Goal: Task Accomplishment & Management: Use online tool/utility

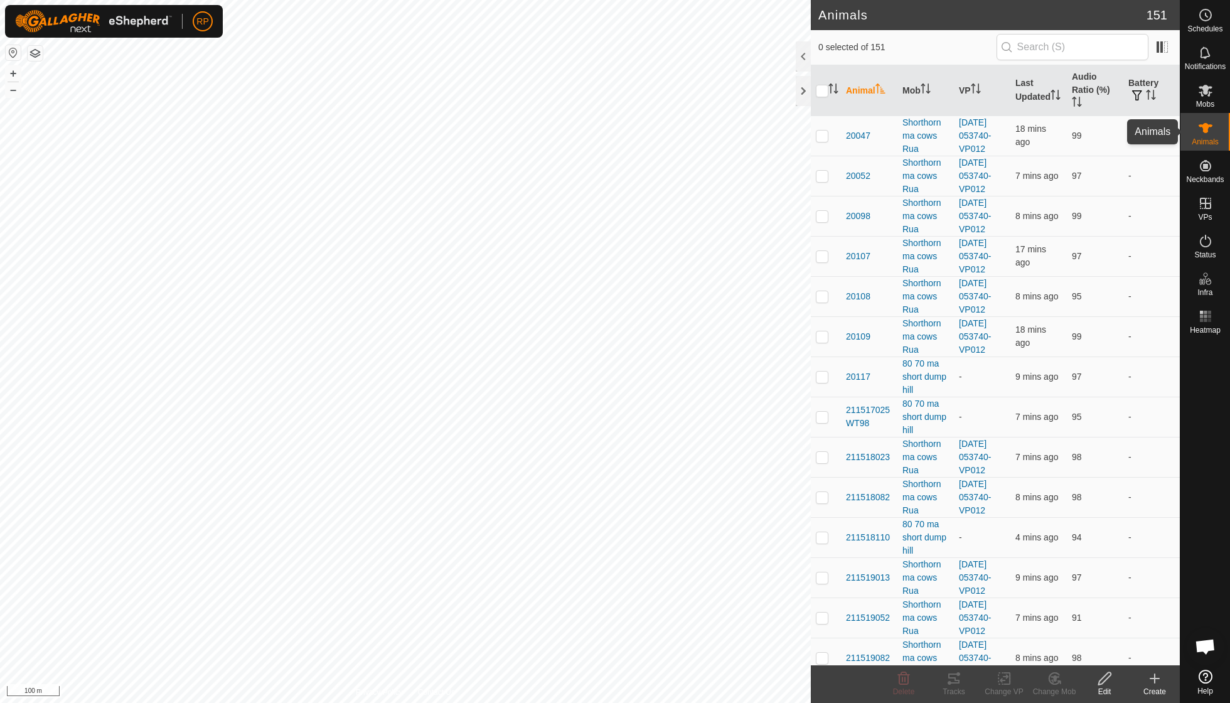
click at [1203, 132] on icon at bounding box center [1205, 128] width 15 height 15
click at [1052, 49] on input "text" at bounding box center [1073, 47] width 152 height 26
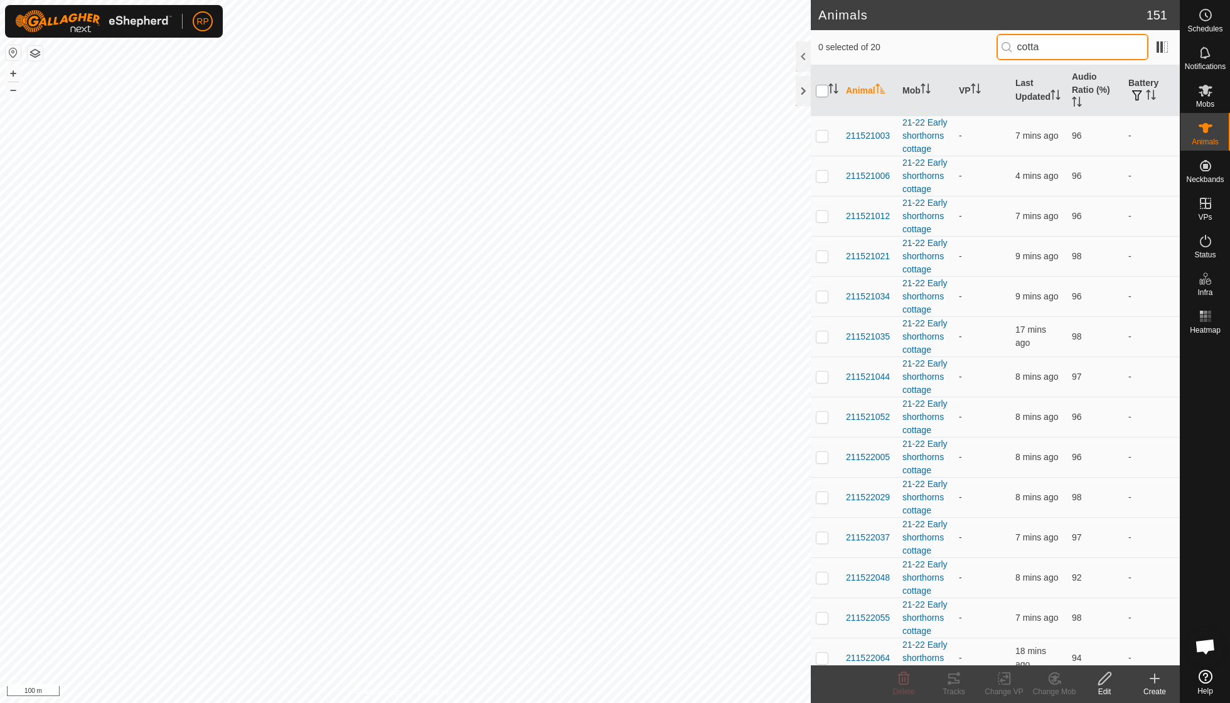
type input "cotta"
click at [822, 86] on input "checkbox" at bounding box center [822, 91] width 13 height 13
checkbox input "true"
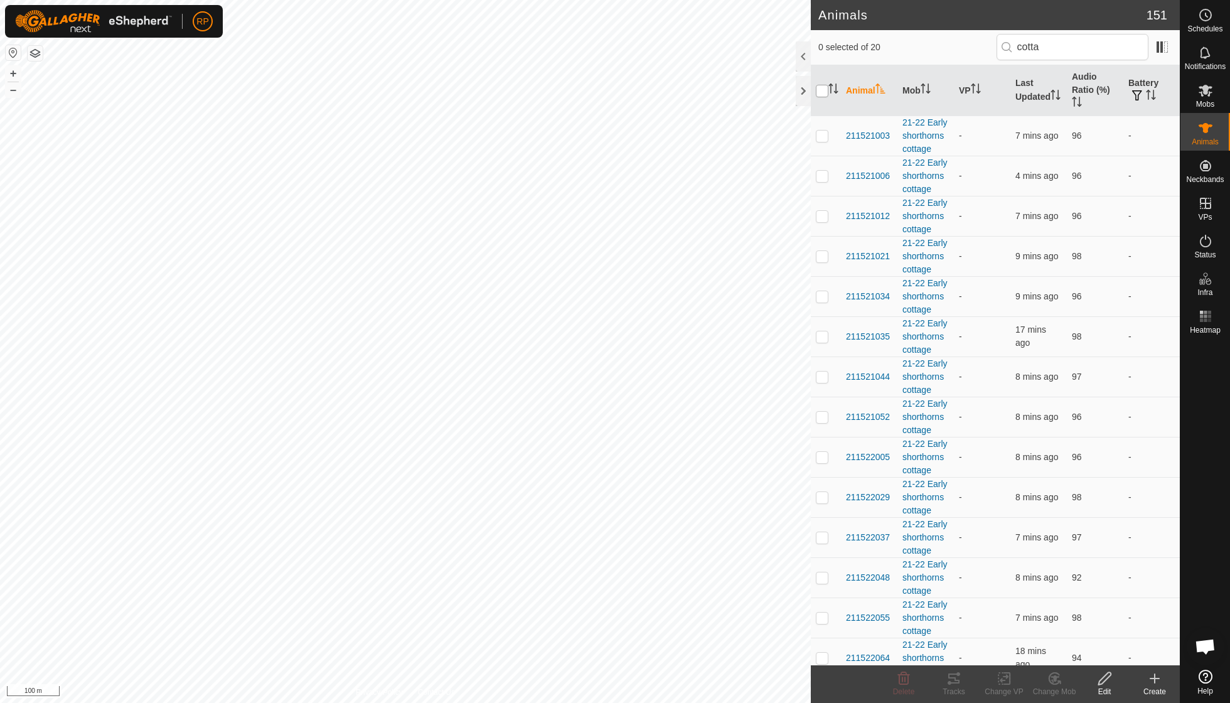
checkbox input "true"
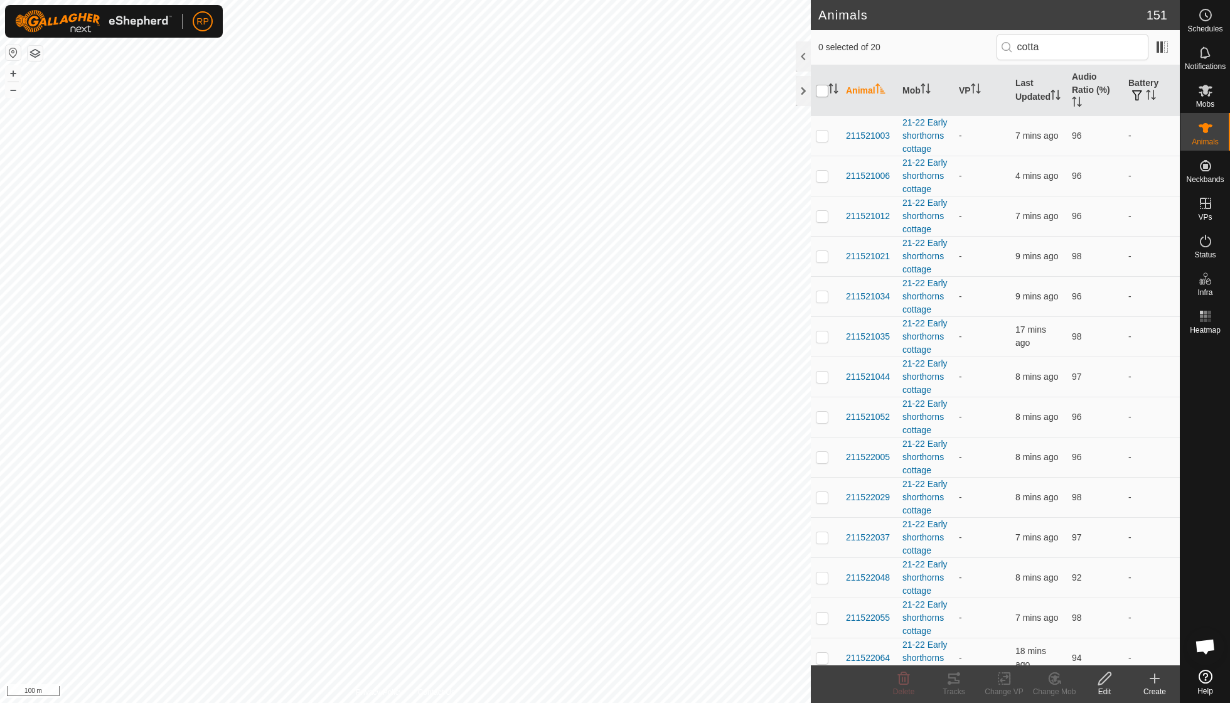
checkbox input "true"
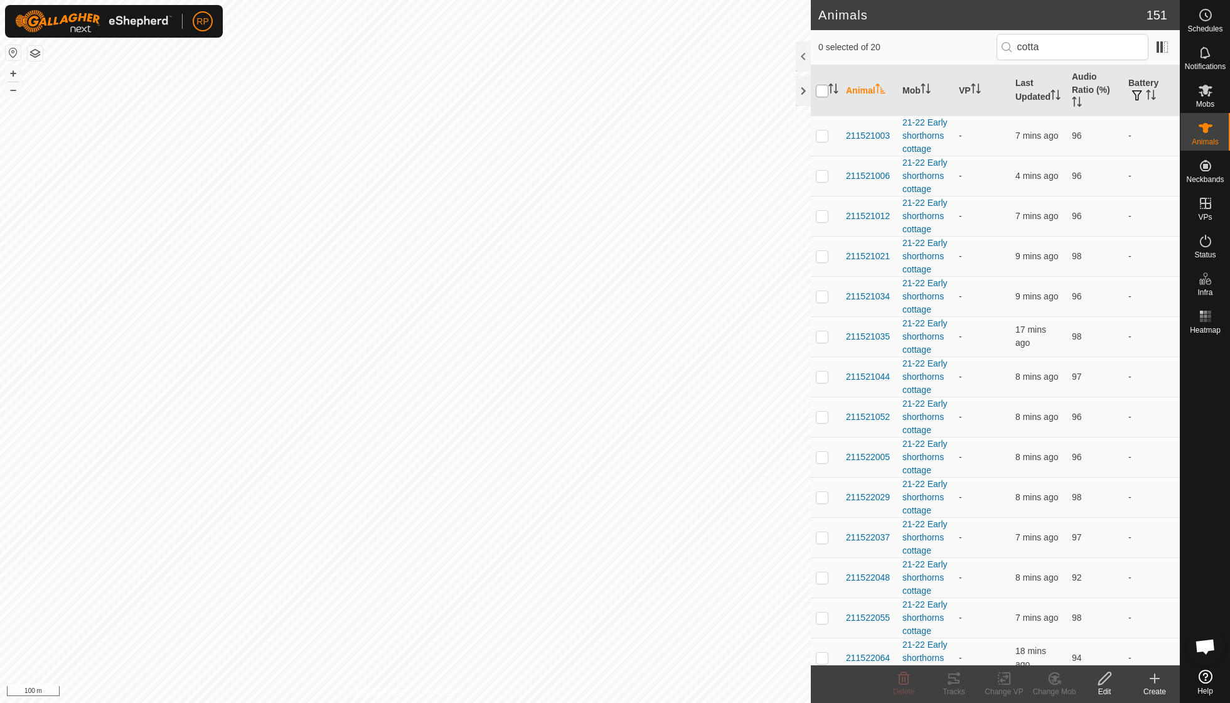
checkbox input "true"
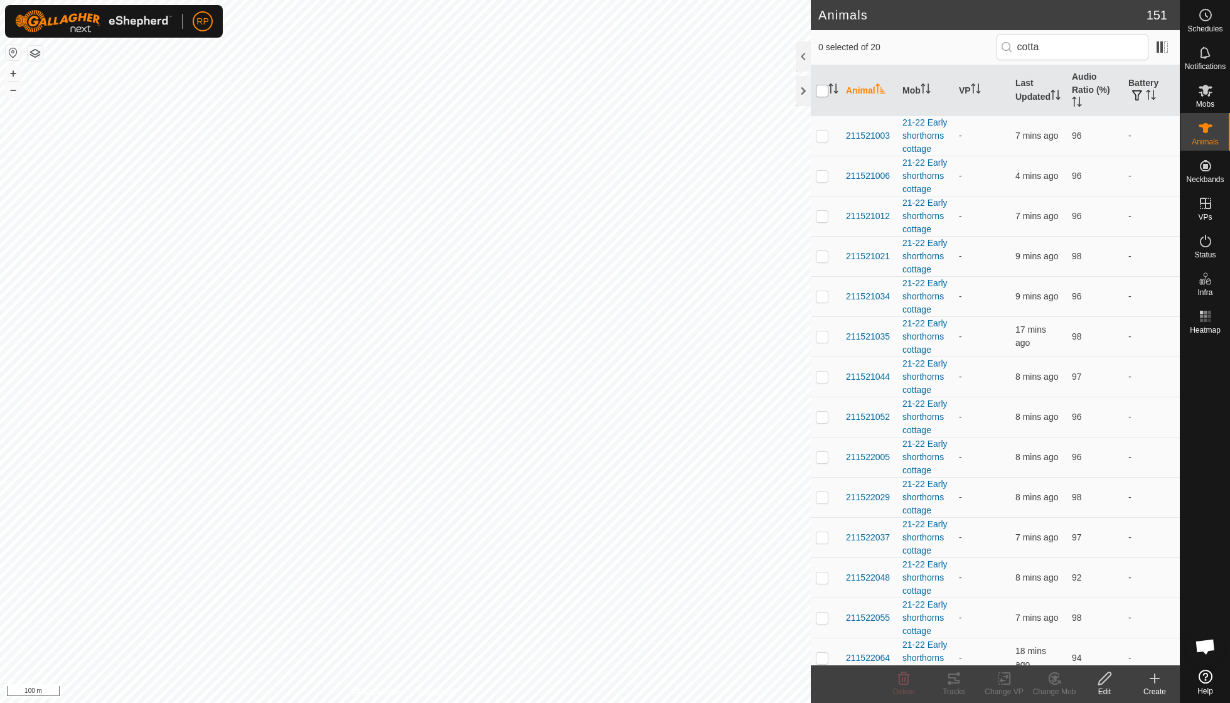
checkbox input "true"
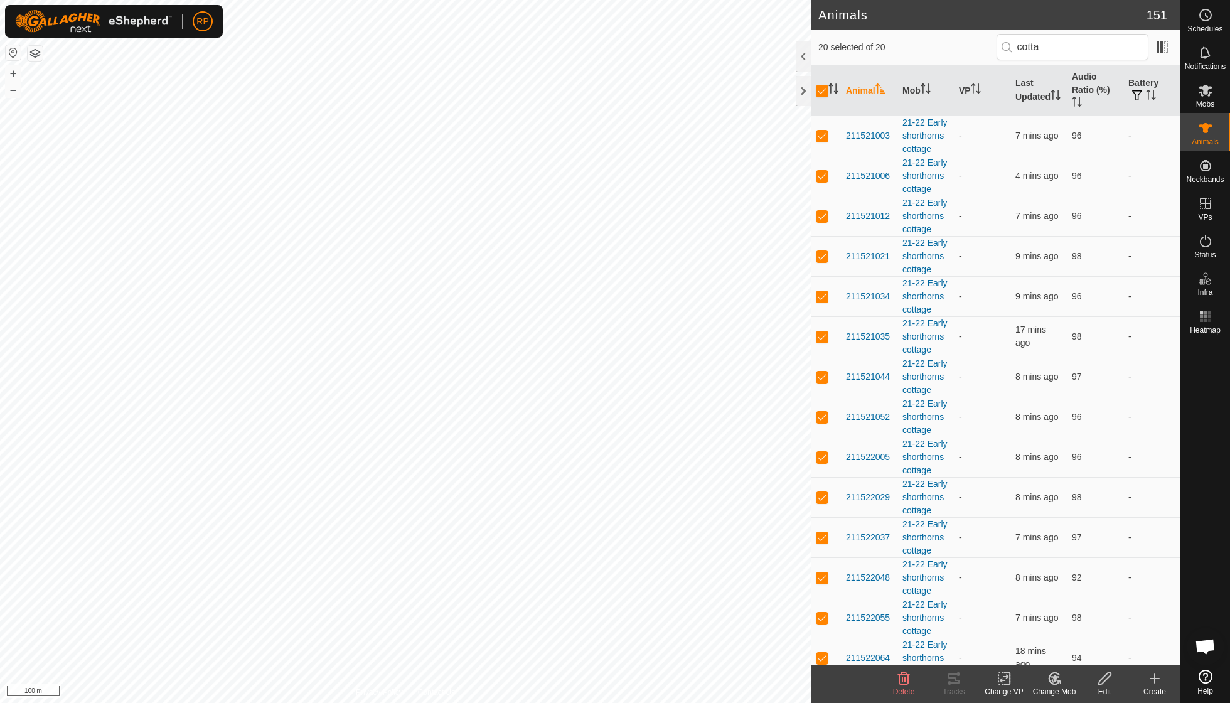
click at [1005, 677] on icon at bounding box center [1004, 679] width 9 height 8
click at [1026, 624] on link "Choose VP..." at bounding box center [1042, 623] width 124 height 25
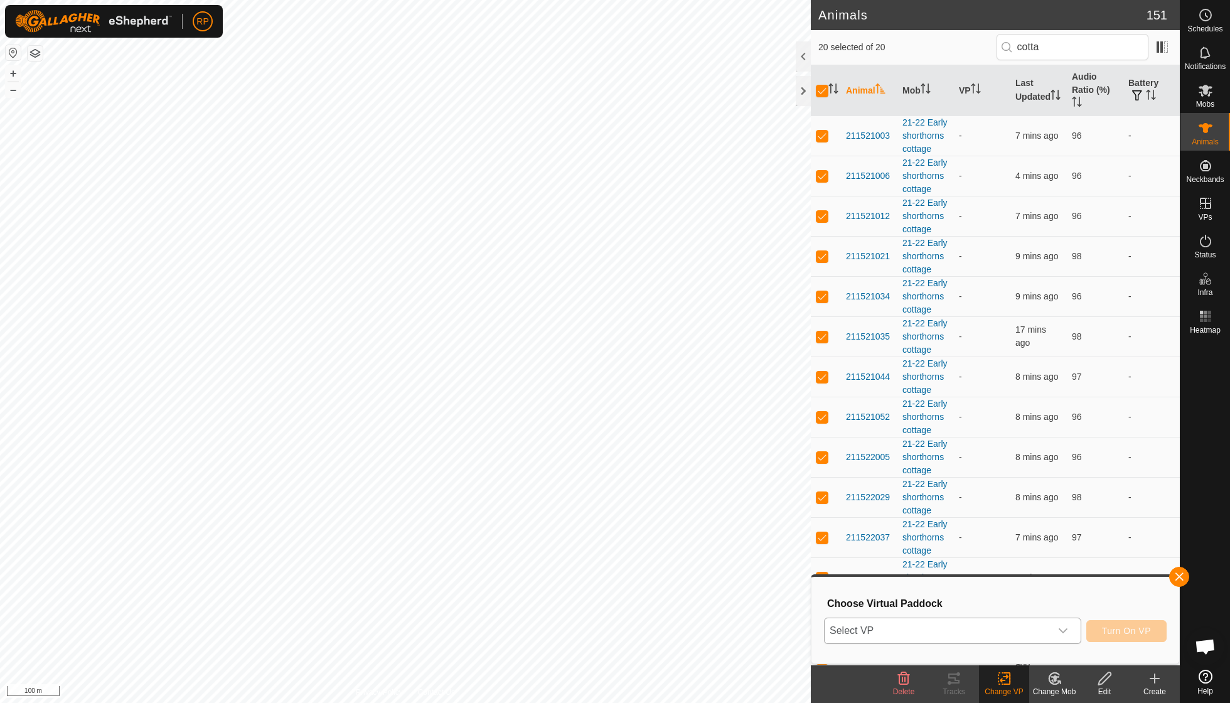
click at [1059, 628] on icon "dropdown trigger" at bounding box center [1063, 630] width 9 height 5
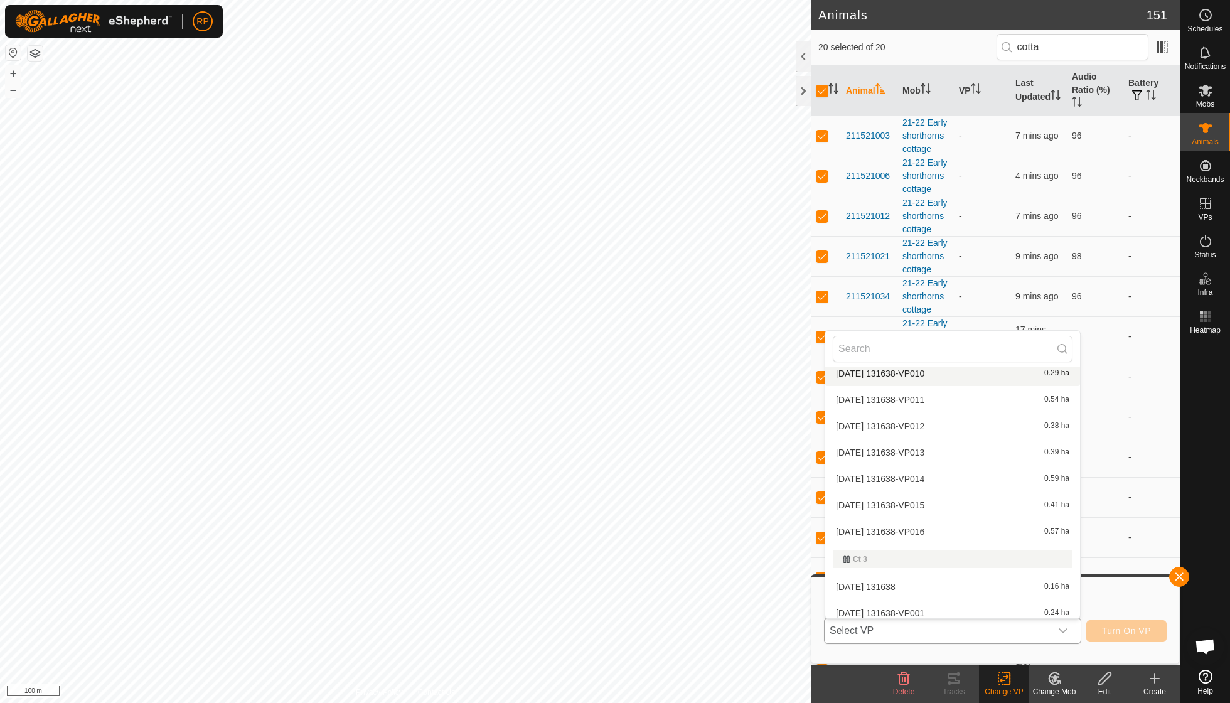
scroll to position [1376, 0]
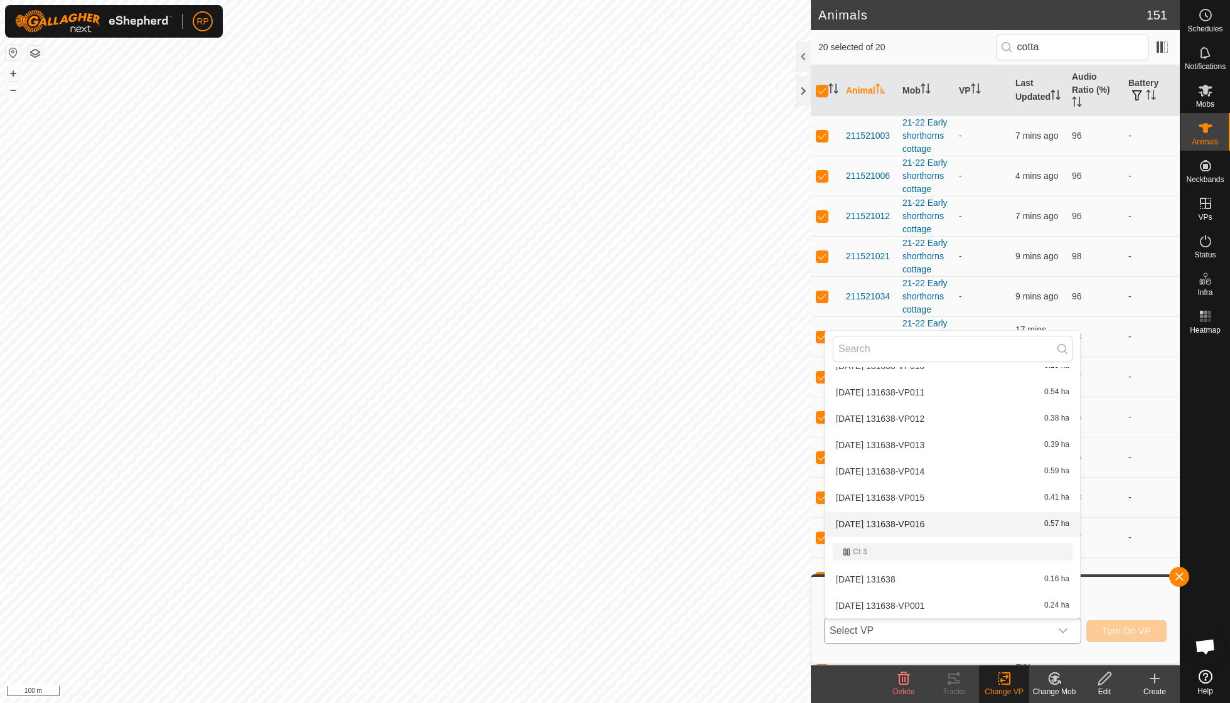
click at [940, 512] on li "[DATE] 131638-VP016 0.57 ha" at bounding box center [952, 524] width 255 height 25
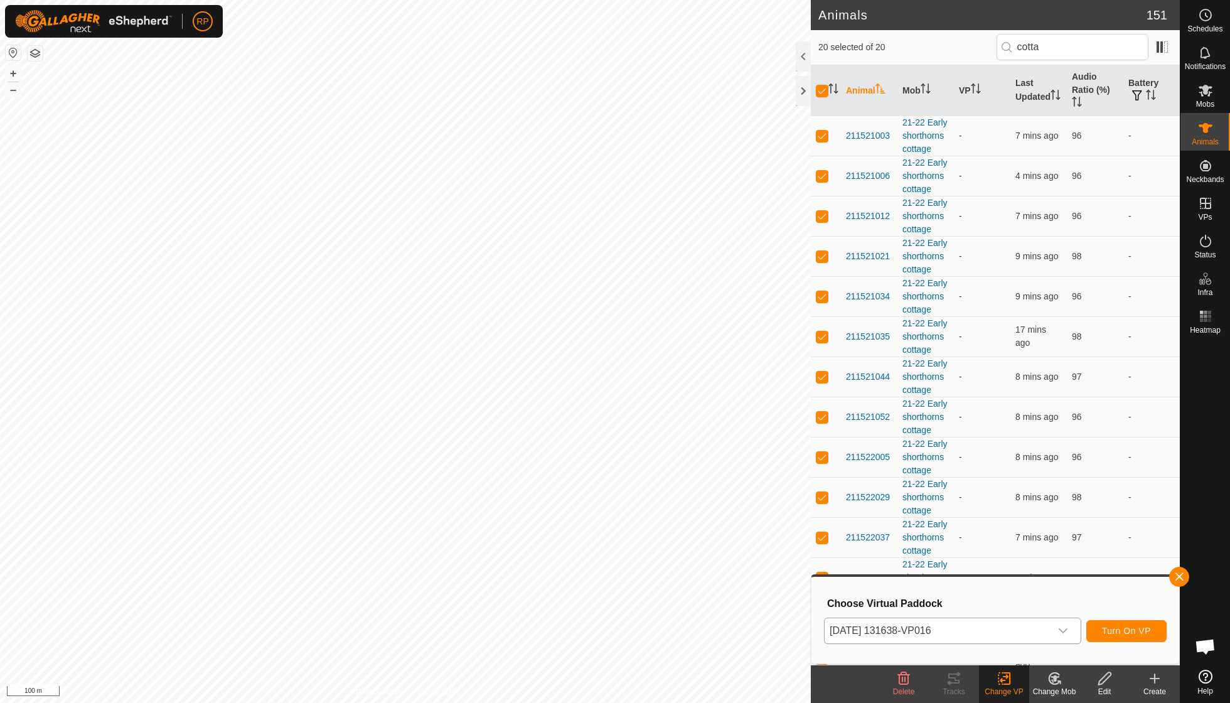
click at [1115, 630] on span "Turn On VP" at bounding box center [1126, 631] width 49 height 10
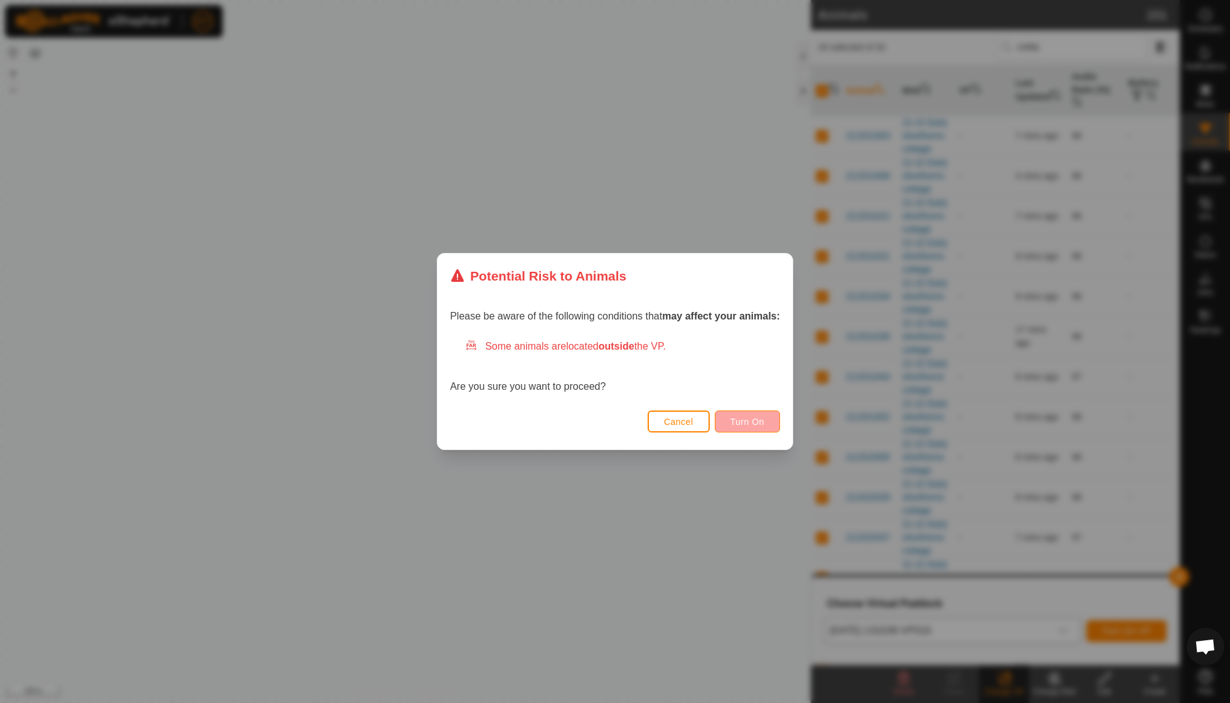
click at [748, 418] on span "Turn On" at bounding box center [748, 422] width 34 height 10
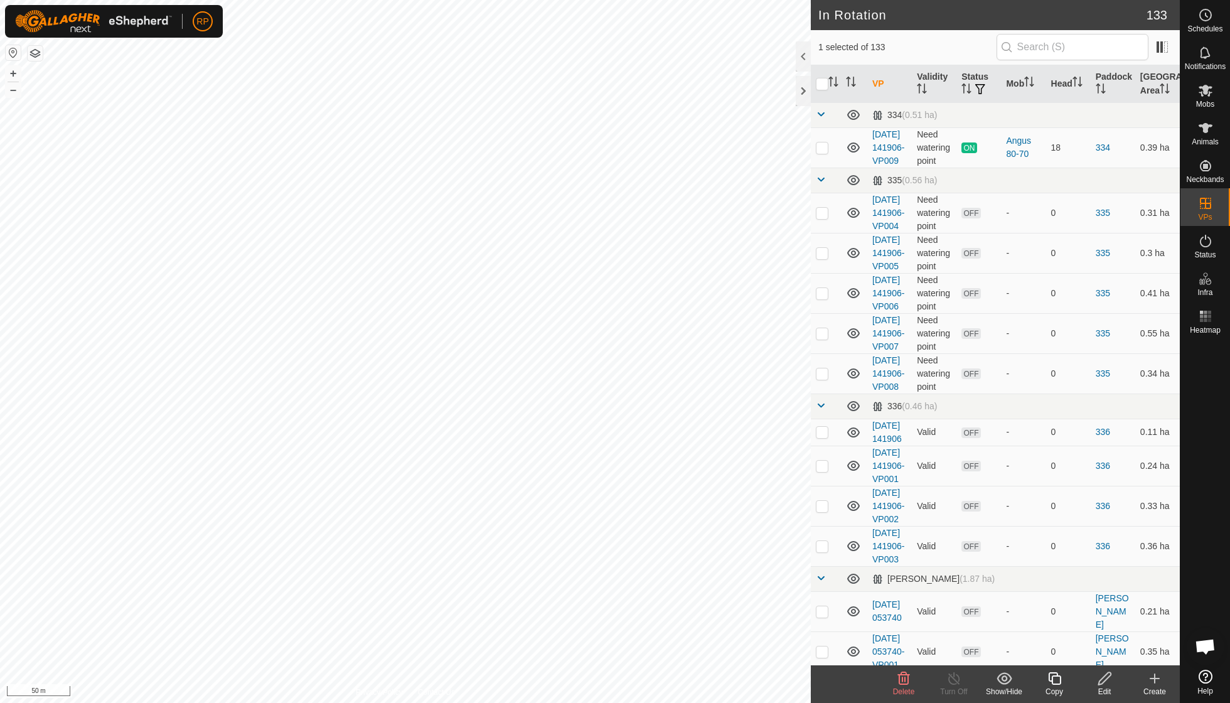
click at [1057, 678] on icon at bounding box center [1055, 678] width 16 height 15
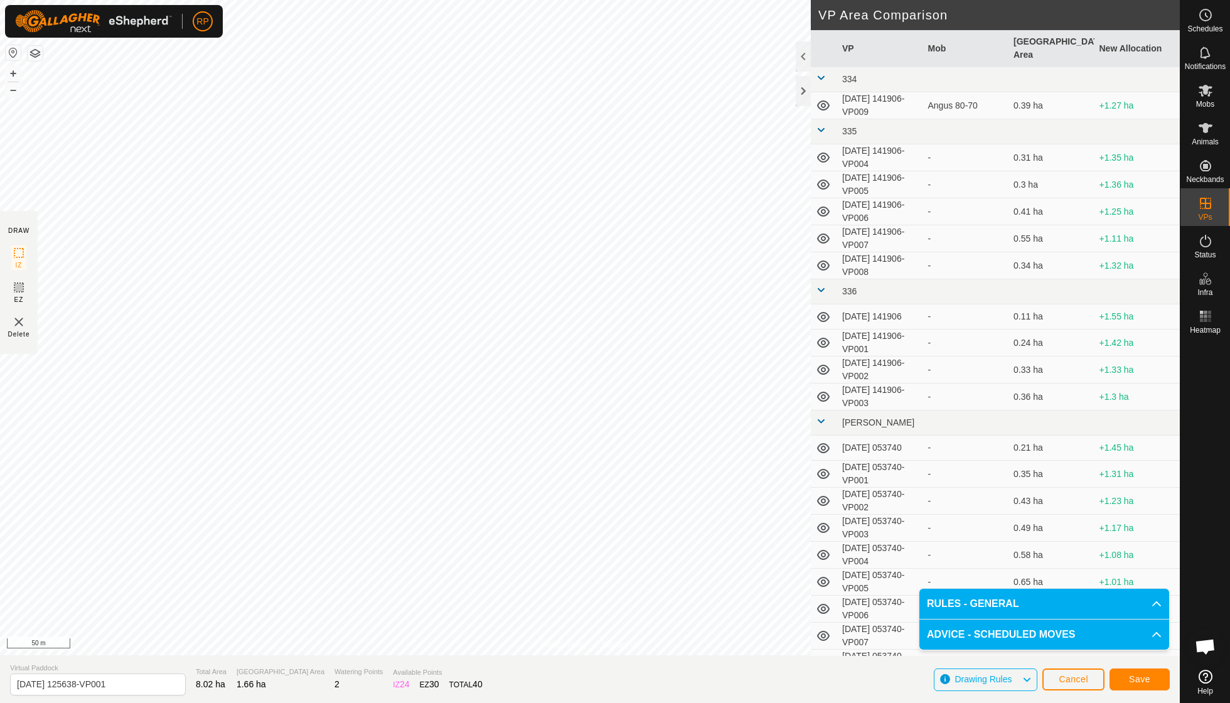
click at [1139, 677] on span "Save" at bounding box center [1139, 679] width 21 height 10
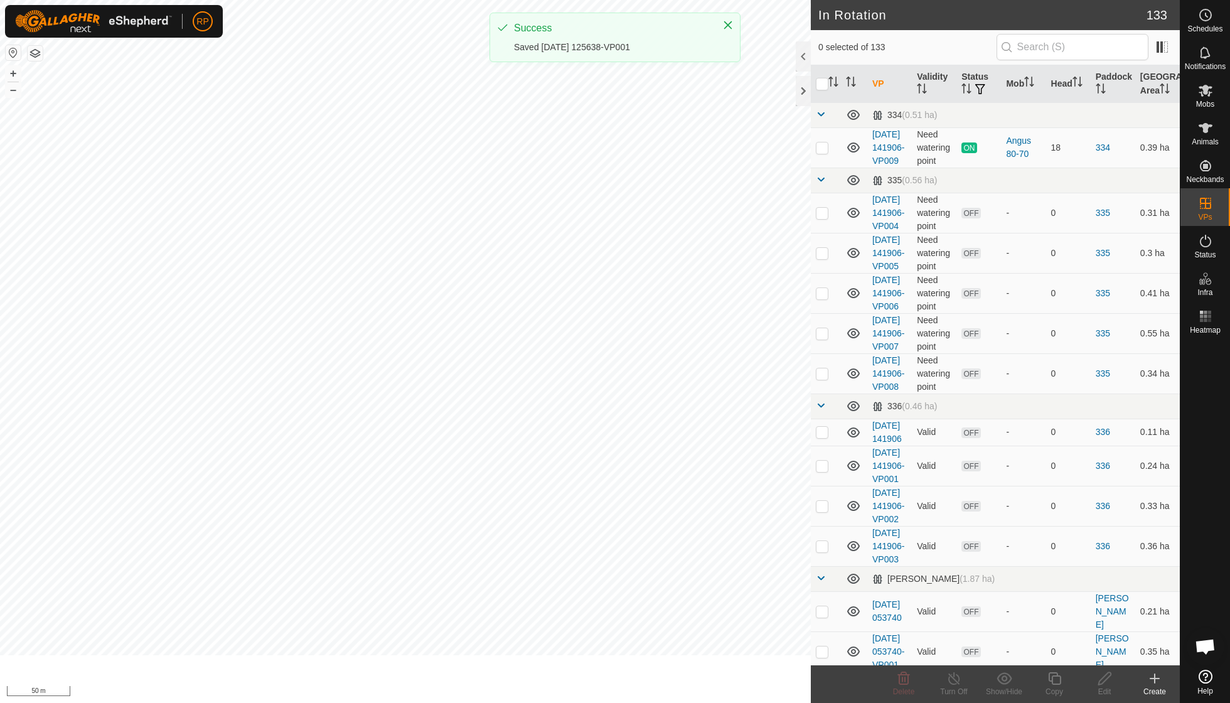
click at [1208, 92] on icon at bounding box center [1206, 91] width 14 height 12
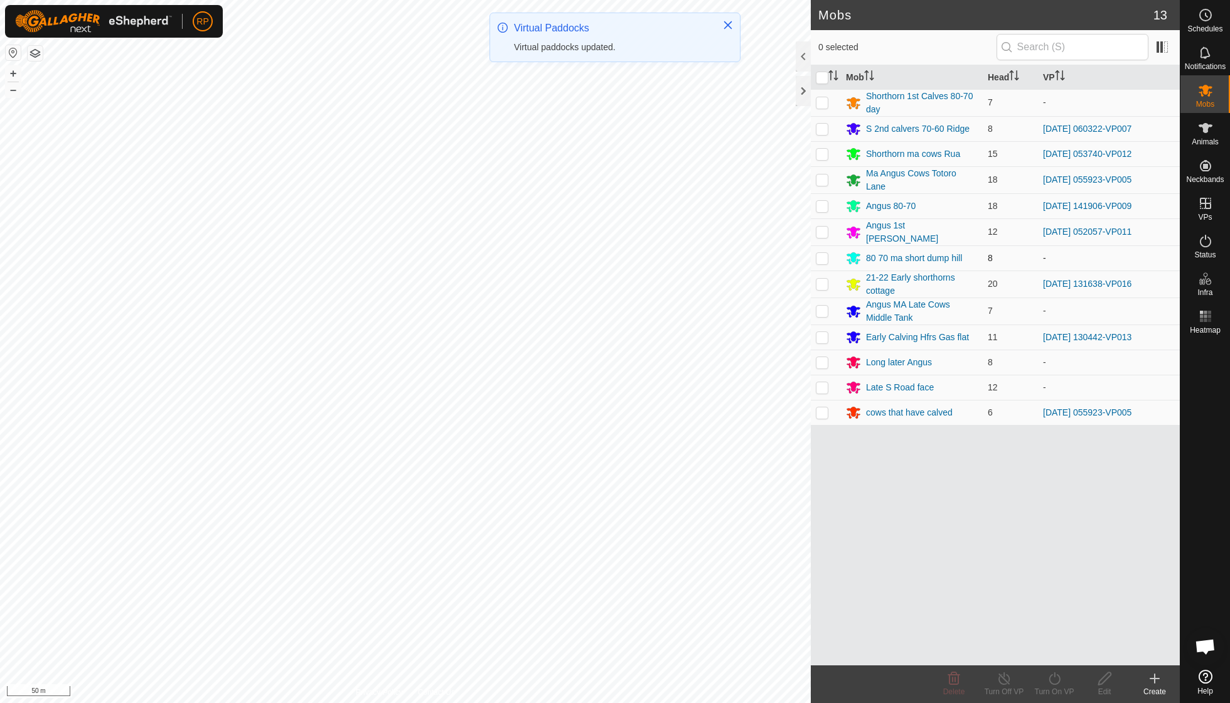
click at [822, 253] on p-checkbox at bounding box center [822, 258] width 13 height 10
checkbox input "true"
click at [1053, 677] on icon at bounding box center [1055, 678] width 16 height 15
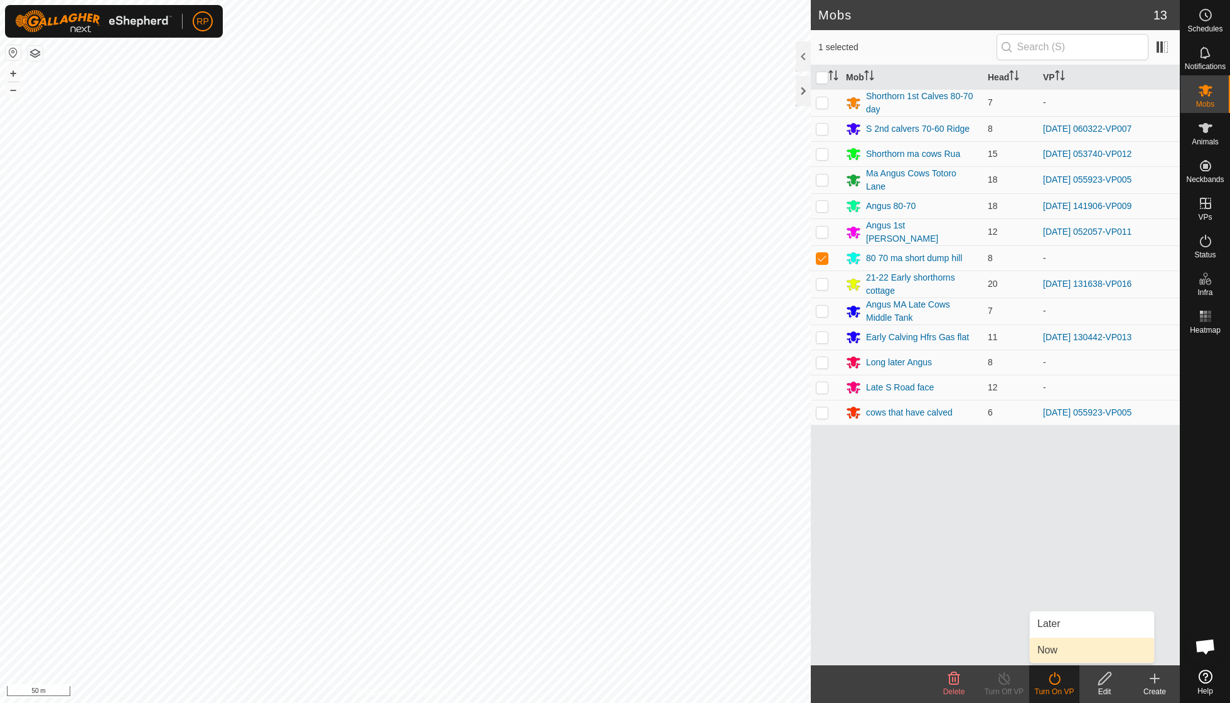
click at [1059, 649] on link "Now" at bounding box center [1092, 650] width 124 height 25
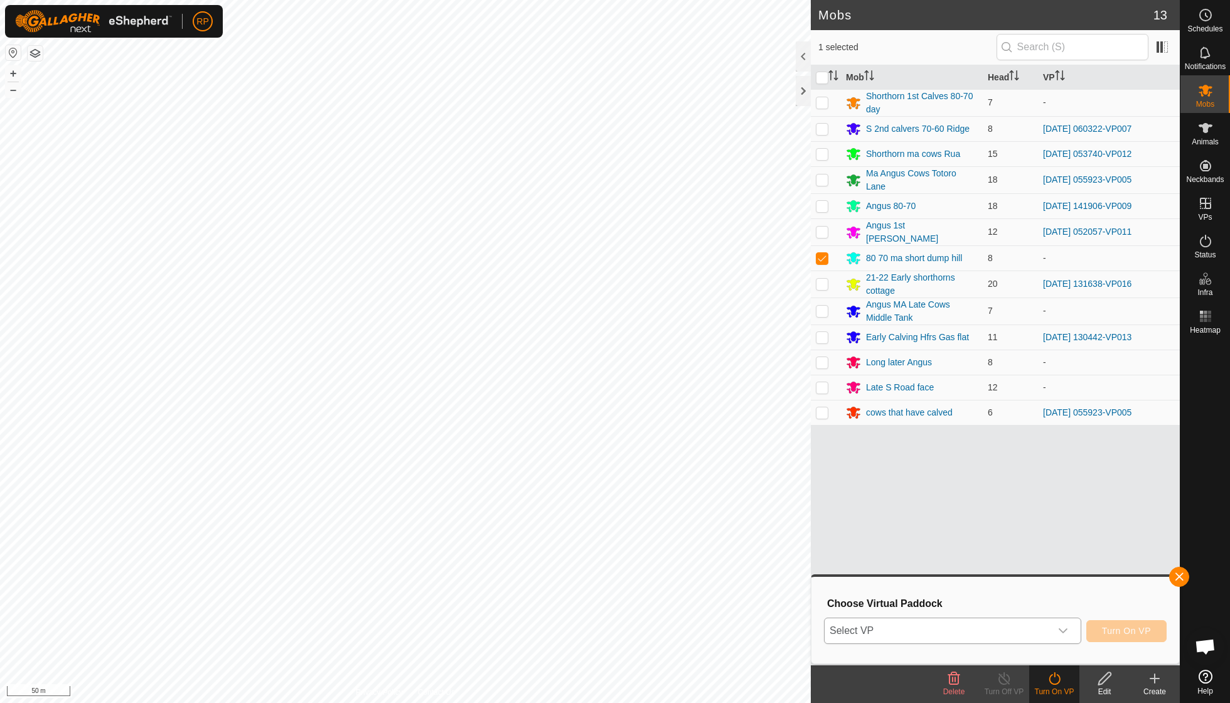
click at [1063, 626] on icon "dropdown trigger" at bounding box center [1063, 631] width 10 height 10
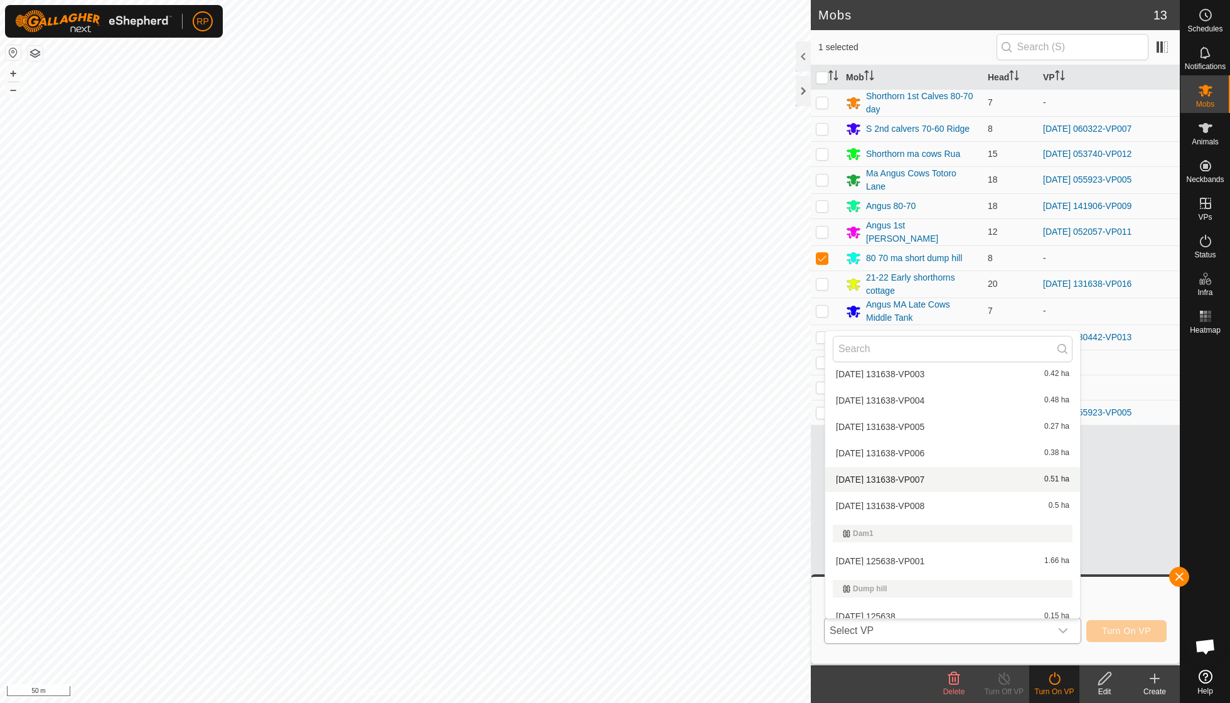
scroll to position [1662, 0]
click at [934, 547] on li "[DATE] 125638-VP001 1.66 ha" at bounding box center [952, 559] width 255 height 25
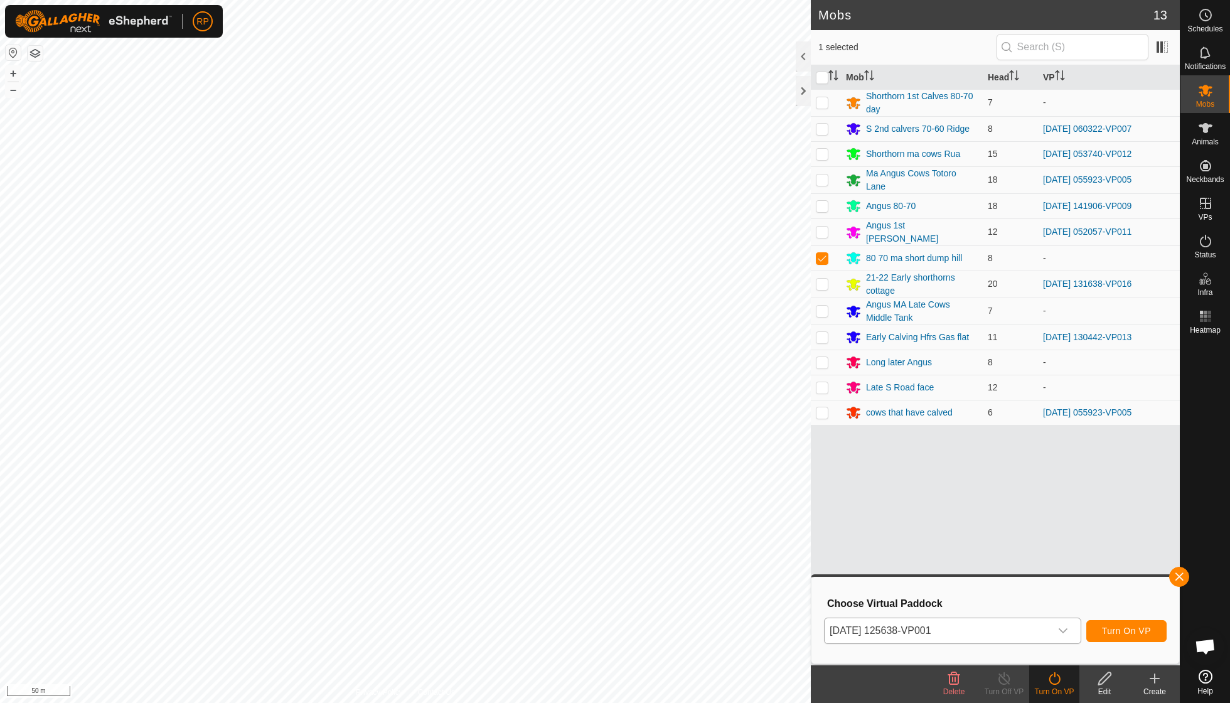
click at [1130, 630] on span "Turn On VP" at bounding box center [1126, 631] width 49 height 10
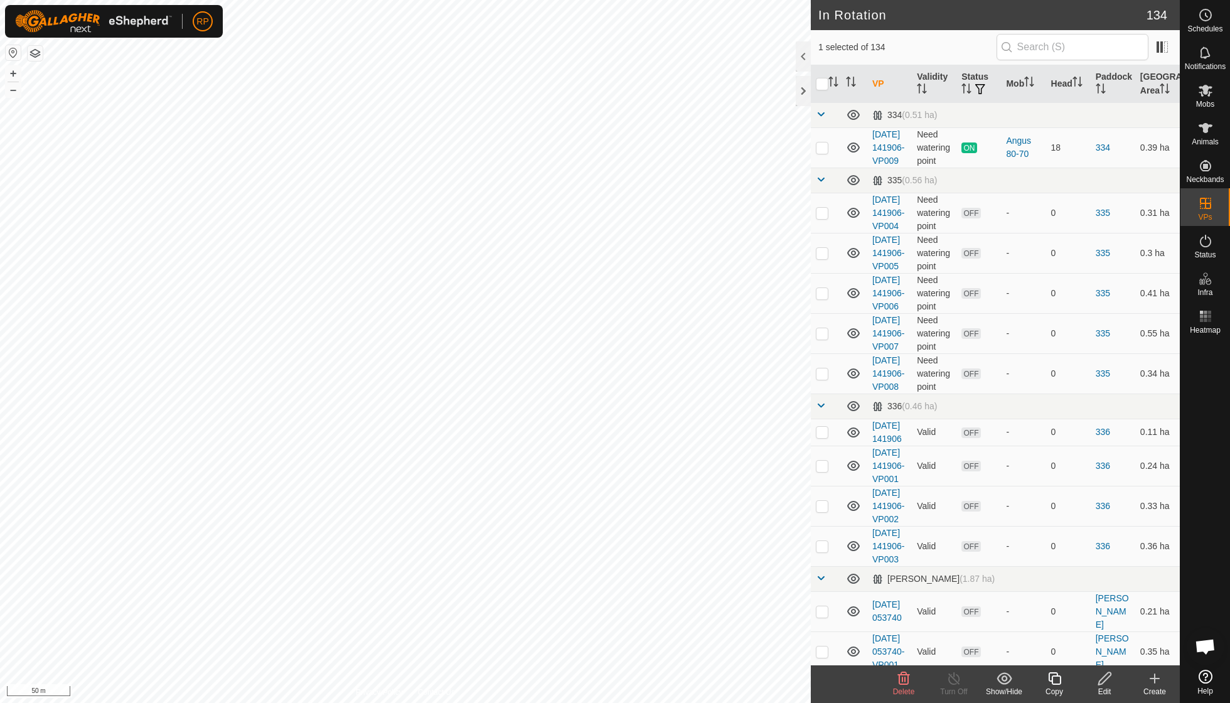
click at [1055, 691] on div "Copy" at bounding box center [1054, 691] width 50 height 11
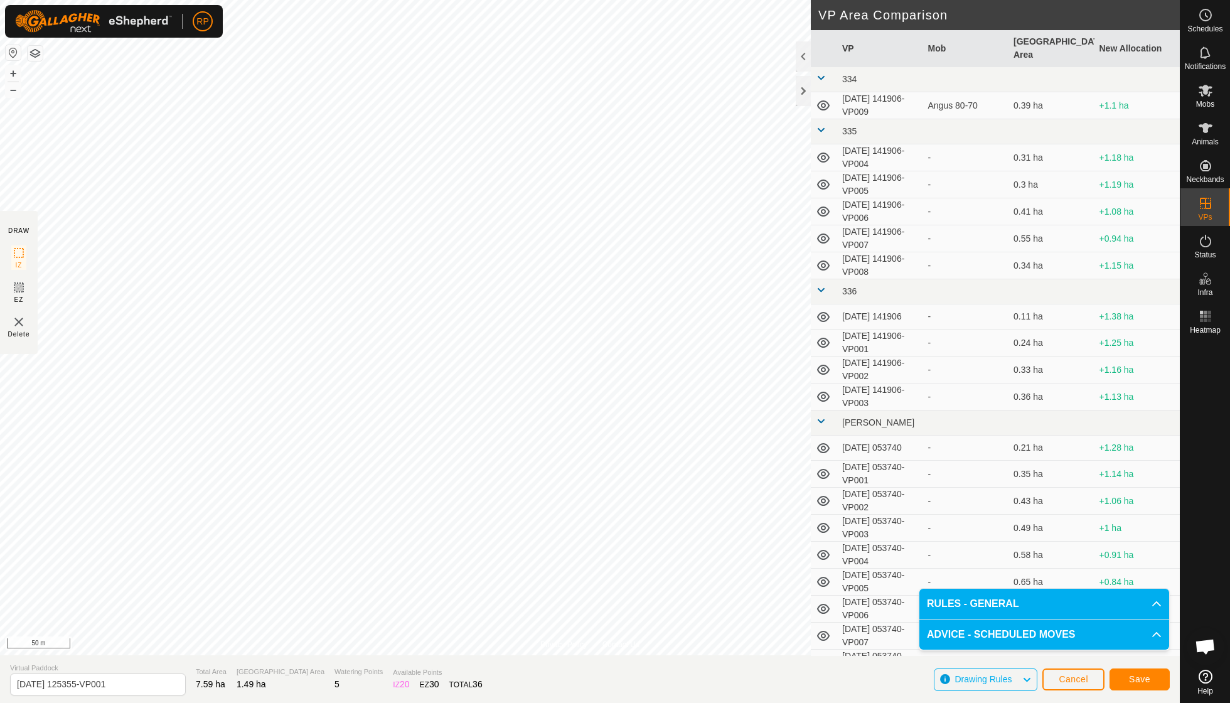
click at [1135, 670] on button "Save" at bounding box center [1140, 679] width 60 height 22
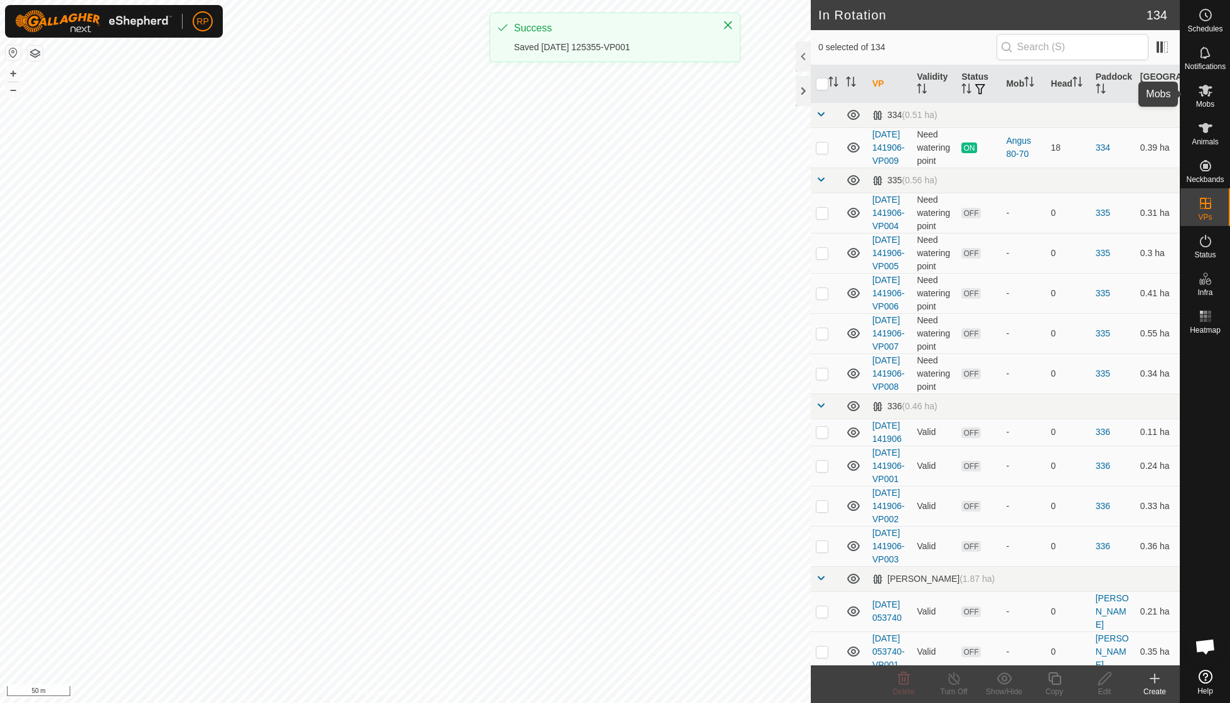
click at [1205, 99] on es-mob-svg-icon at bounding box center [1205, 90] width 23 height 20
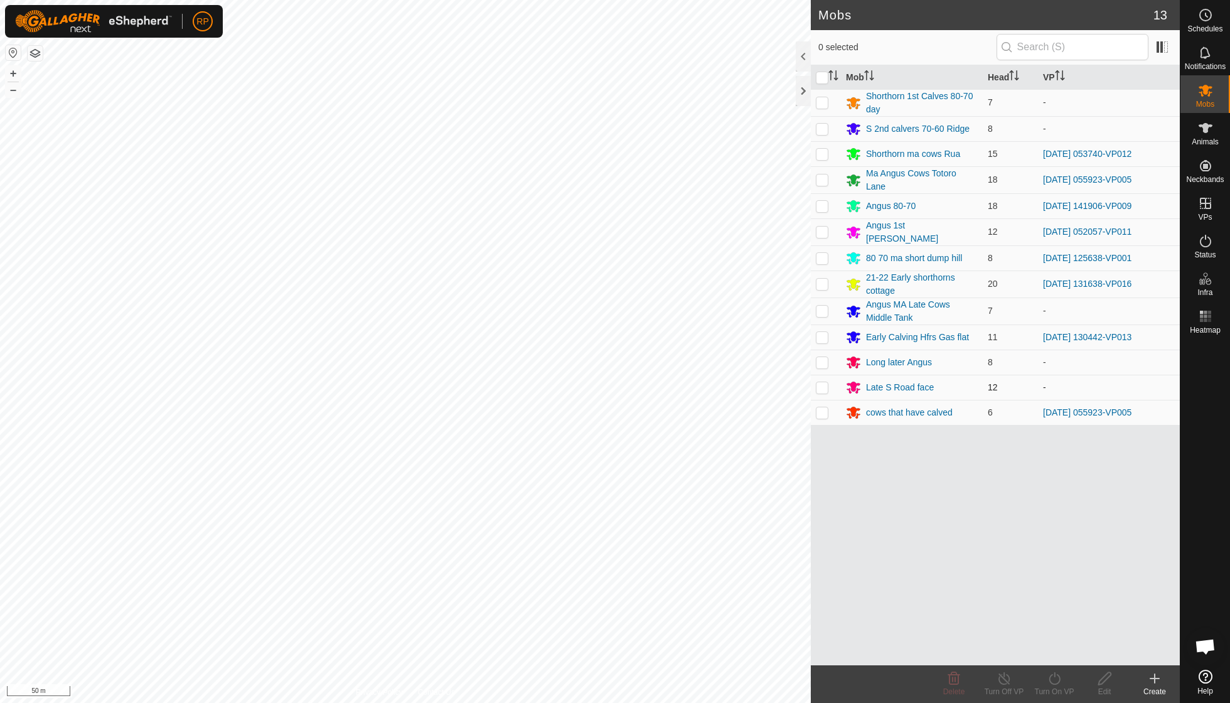
click at [822, 382] on p-checkbox at bounding box center [822, 387] width 13 height 10
checkbox input "true"
click at [1052, 678] on icon at bounding box center [1055, 678] width 16 height 15
click at [1052, 649] on link "Now" at bounding box center [1092, 650] width 124 height 25
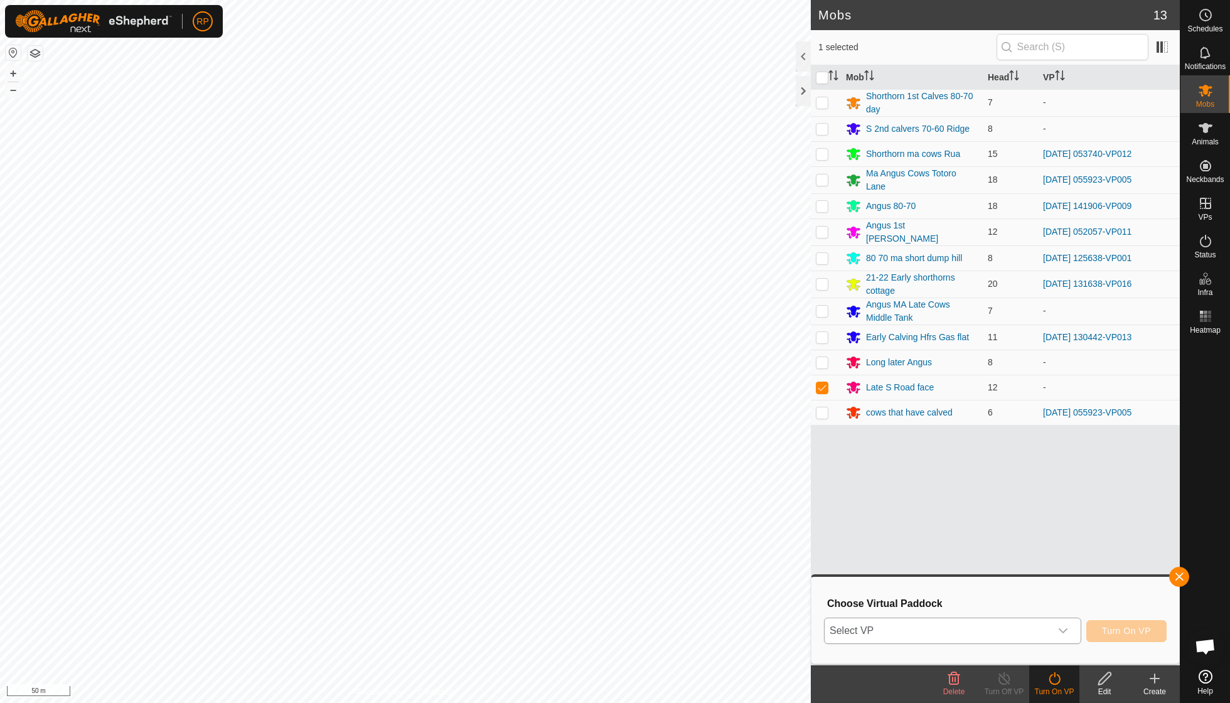
click at [1058, 631] on icon "dropdown trigger" at bounding box center [1063, 631] width 10 height 10
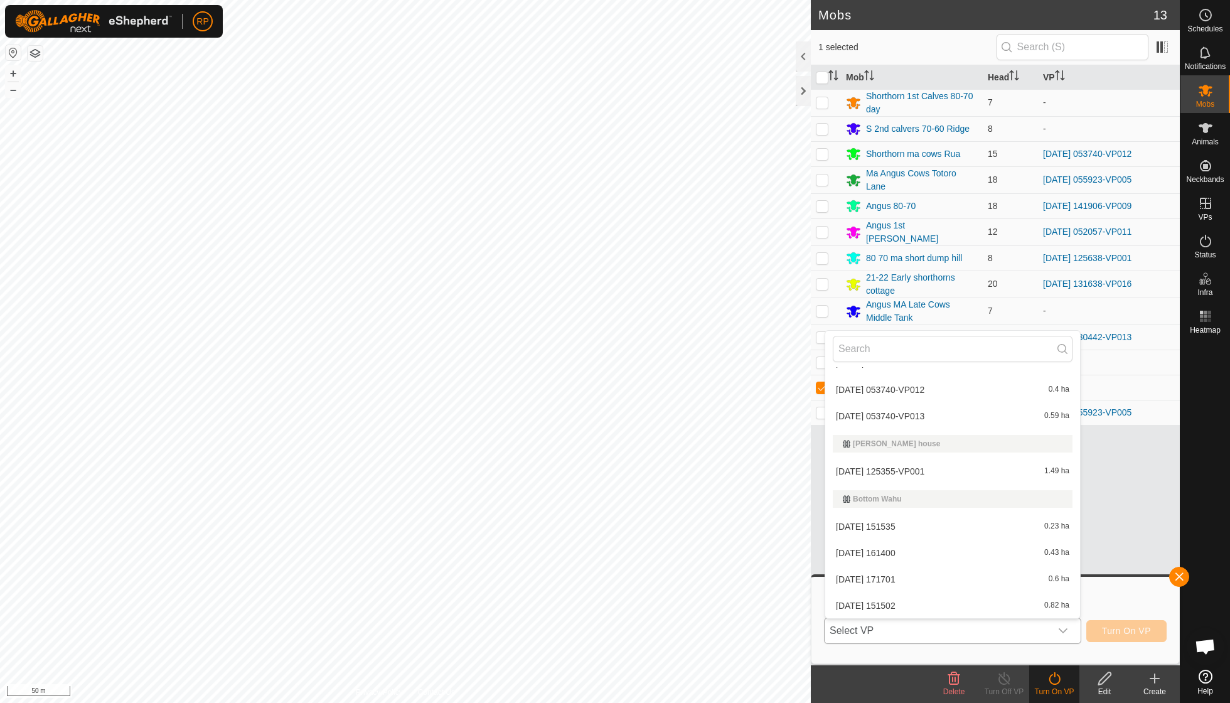
scroll to position [680, 0]
click at [885, 473] on li "[DATE] 125355-VP001 1.49 ha" at bounding box center [952, 476] width 255 height 25
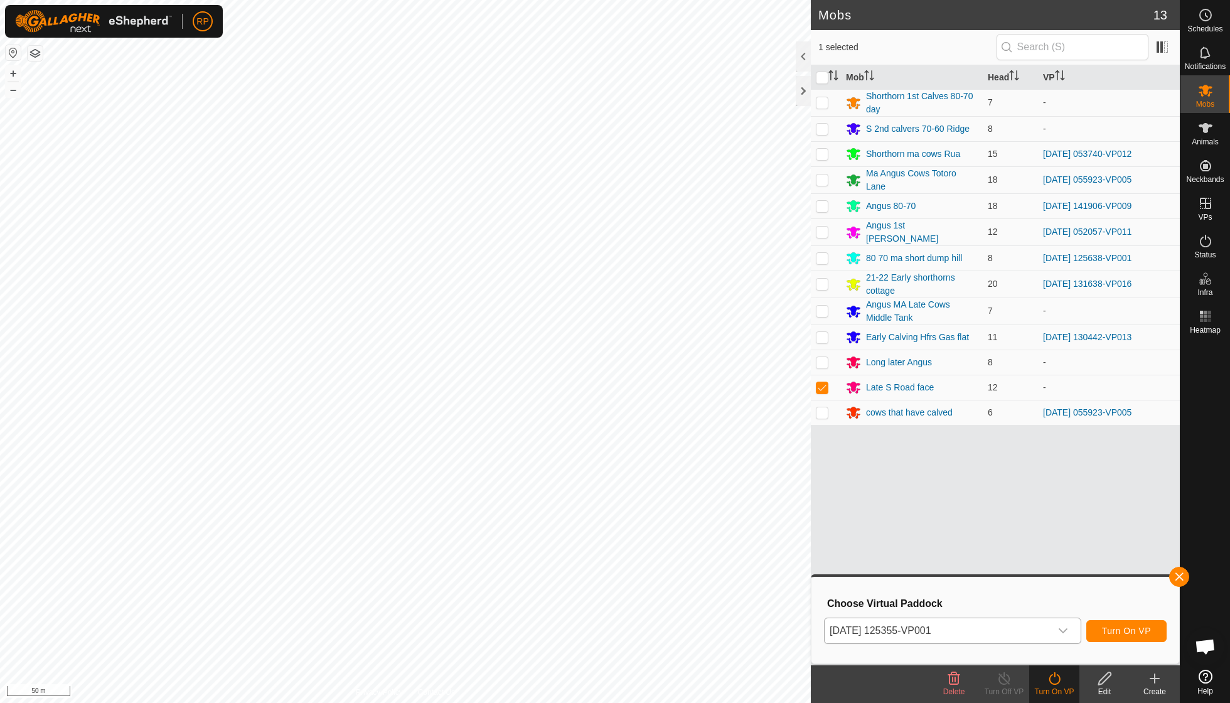
click at [1115, 630] on span "Turn On VP" at bounding box center [1126, 631] width 49 height 10
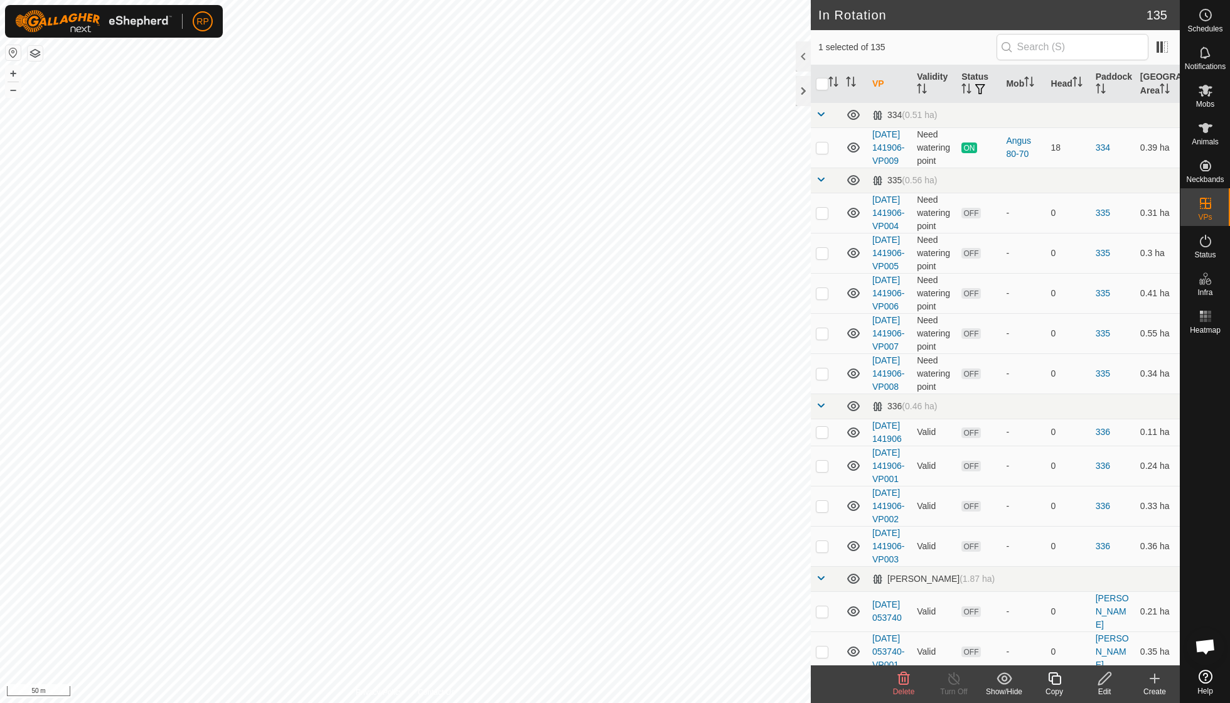
click at [1051, 678] on icon at bounding box center [1055, 678] width 16 height 15
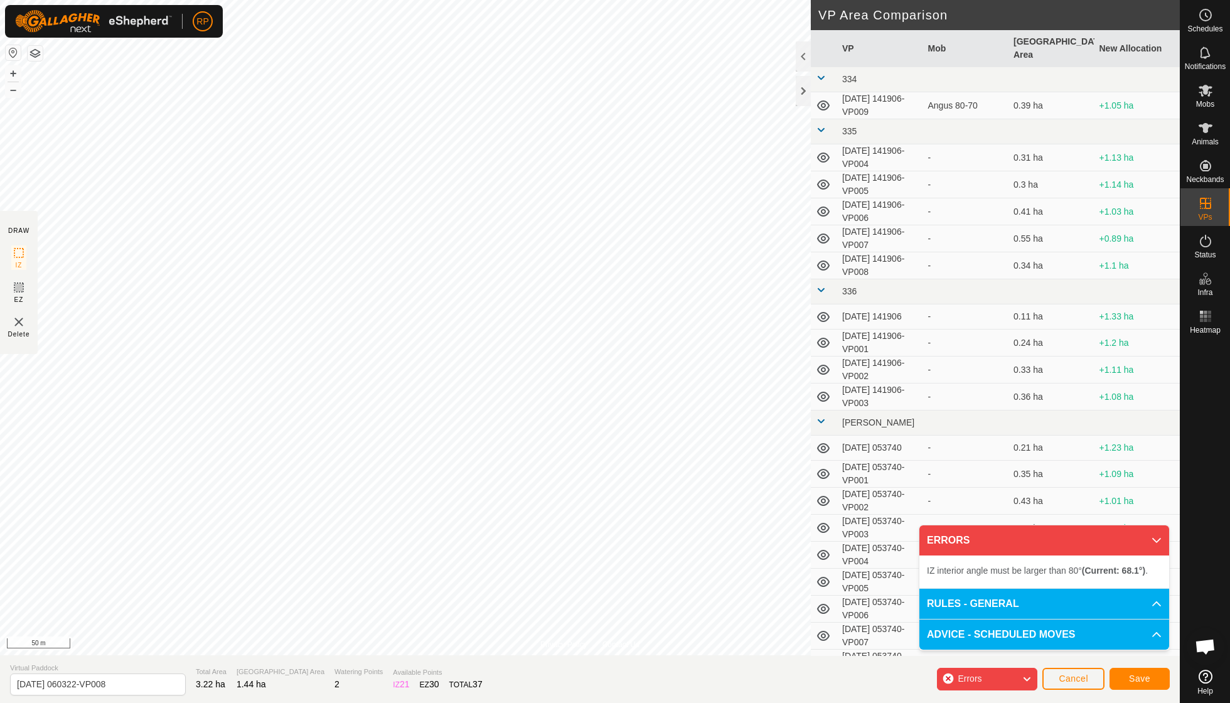
click at [523, 0] on html "RP Schedules Notifications Mobs Animals Neckbands VPs Status Infra Heatmap Help…" at bounding box center [615, 351] width 1230 height 703
click at [436, 0] on html "RP Schedules Notifications Mobs Animals Neckbands VPs Status Infra Heatmap Help…" at bounding box center [615, 351] width 1230 height 703
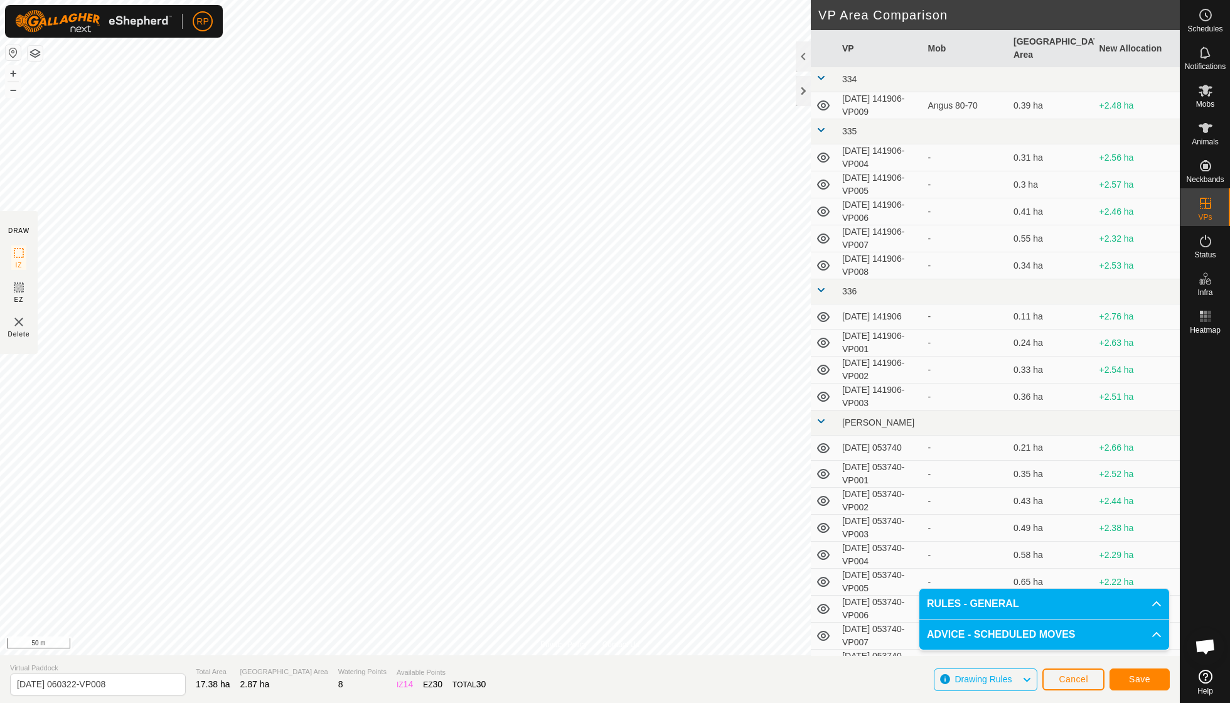
click at [1135, 671] on button "Save" at bounding box center [1140, 679] width 60 height 22
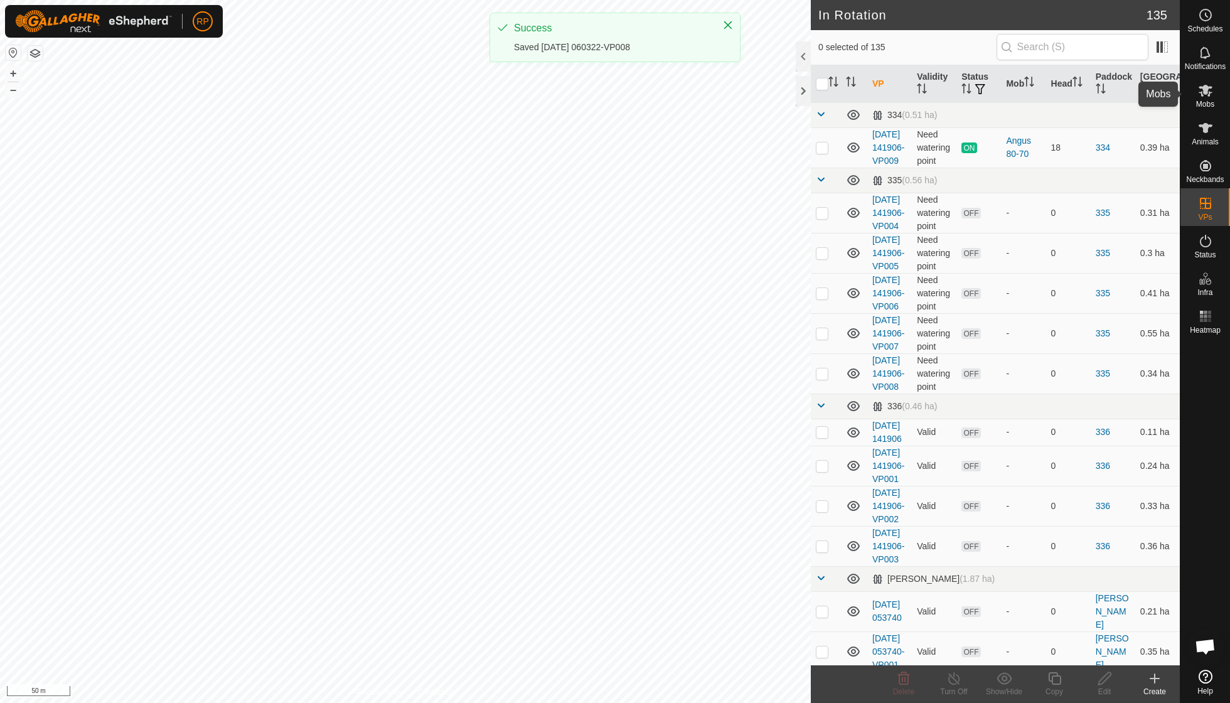
click at [1204, 96] on icon at bounding box center [1205, 90] width 15 height 15
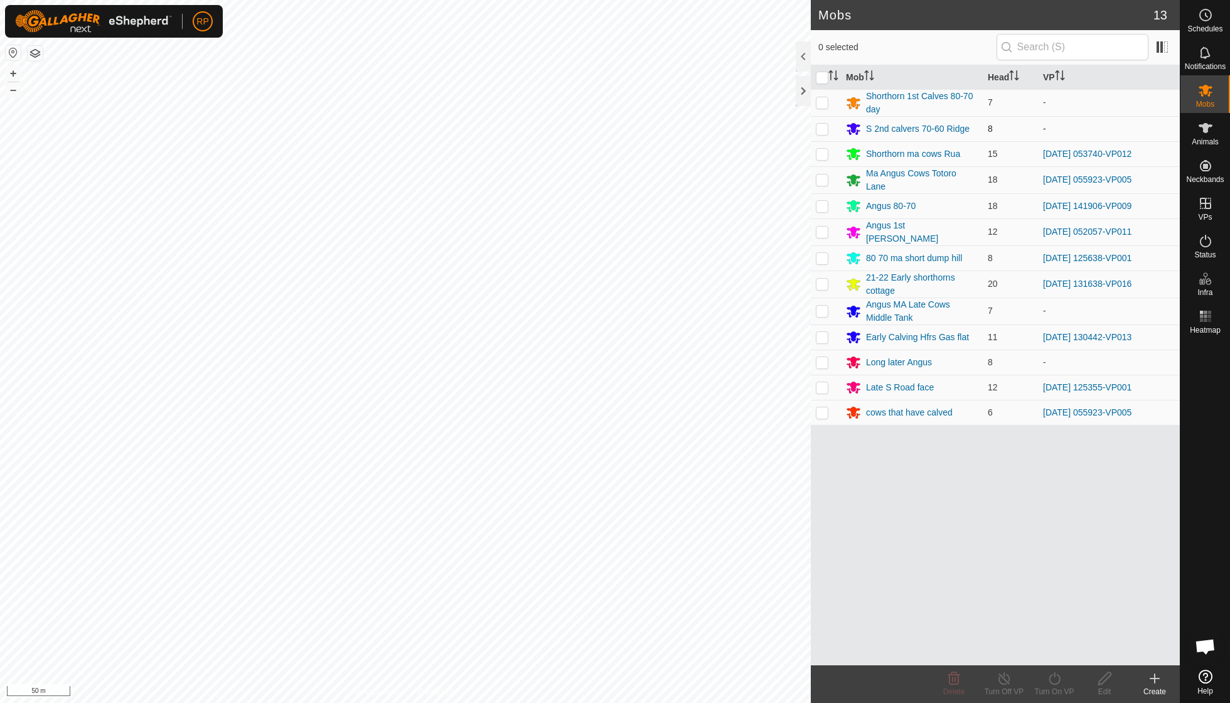
click at [823, 127] on p-checkbox at bounding box center [822, 129] width 13 height 10
checkbox input "true"
click at [1058, 677] on icon at bounding box center [1055, 678] width 16 height 15
click at [1059, 645] on link "Now" at bounding box center [1092, 650] width 124 height 25
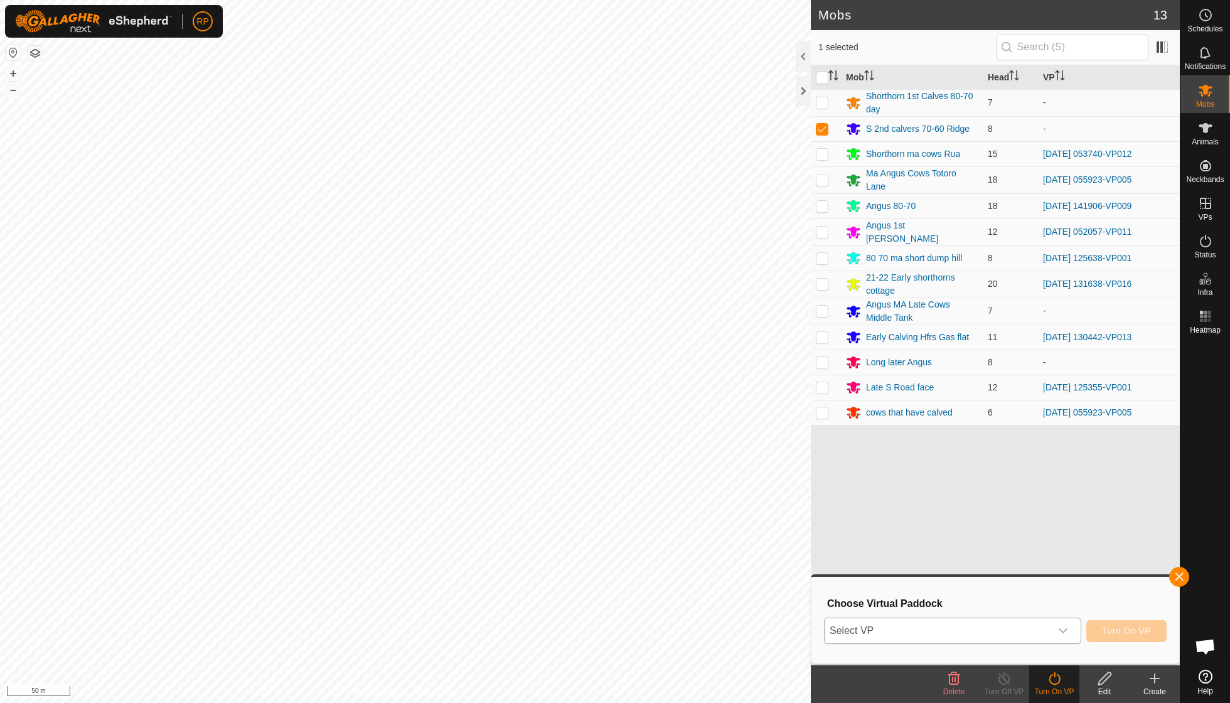
click at [1063, 631] on icon "dropdown trigger" at bounding box center [1063, 630] width 9 height 5
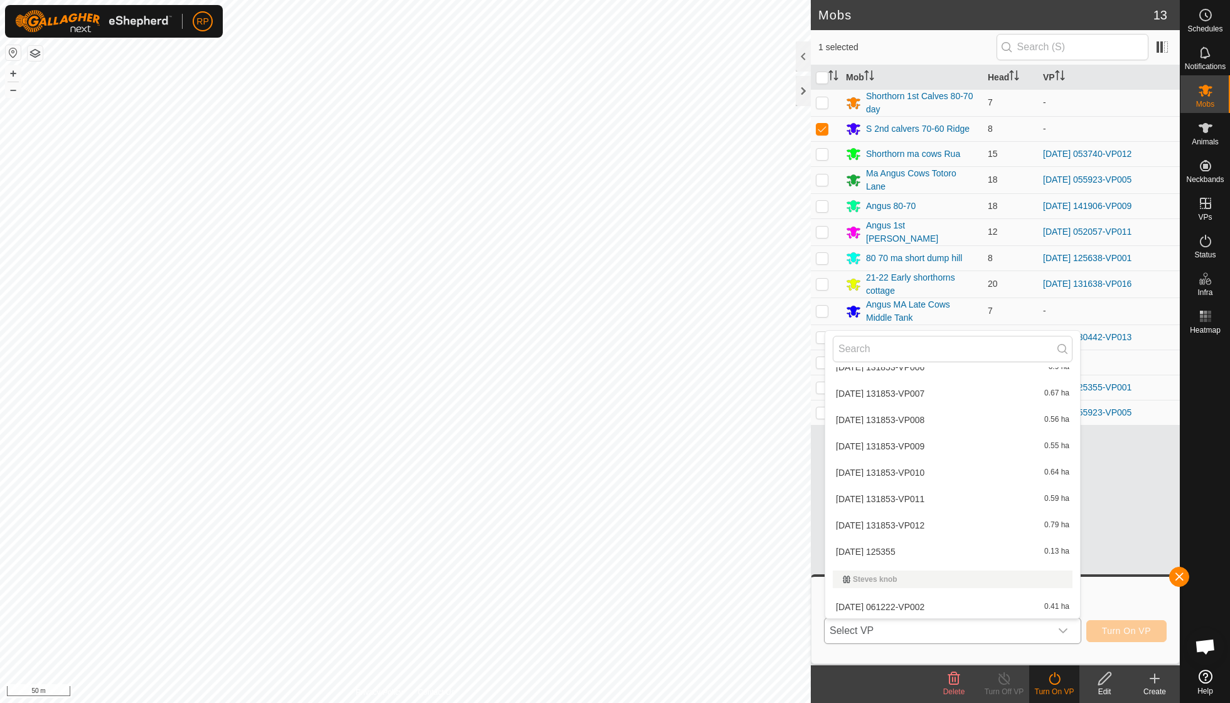
scroll to position [3882, 0]
click at [923, 658] on span "[DATE] 060322-VP008" at bounding box center [880, 662] width 88 height 9
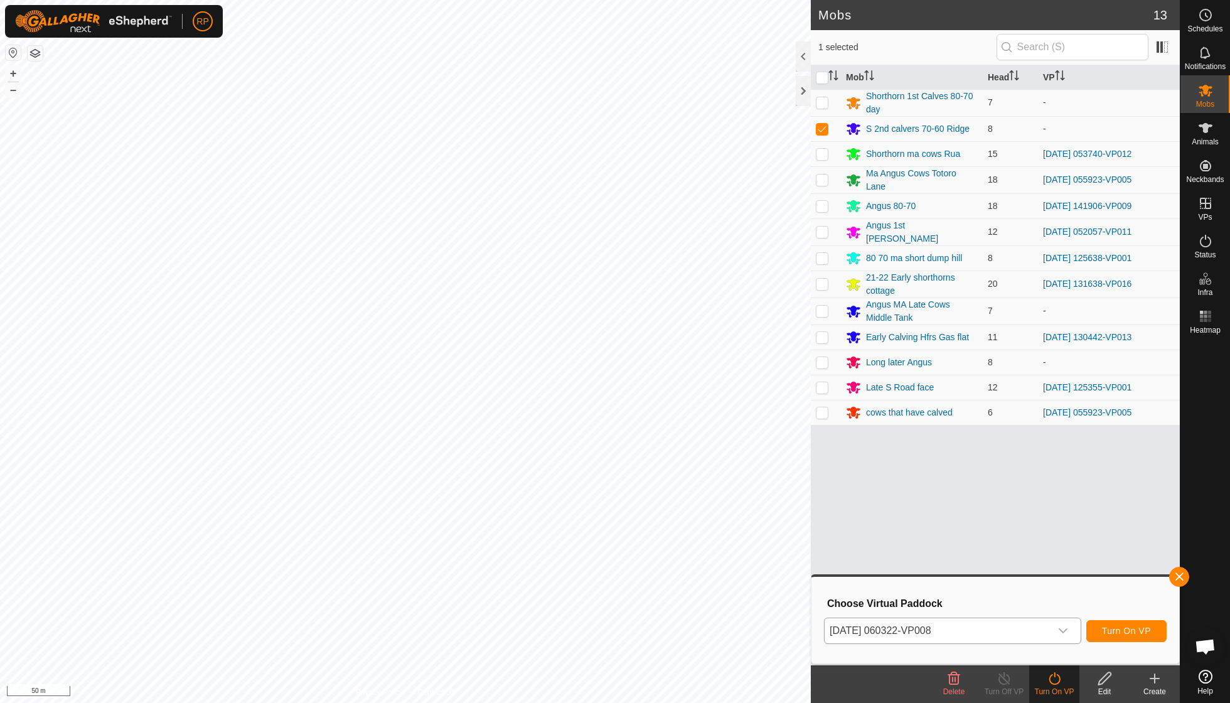
click at [1108, 629] on span "Turn On VP" at bounding box center [1126, 631] width 49 height 10
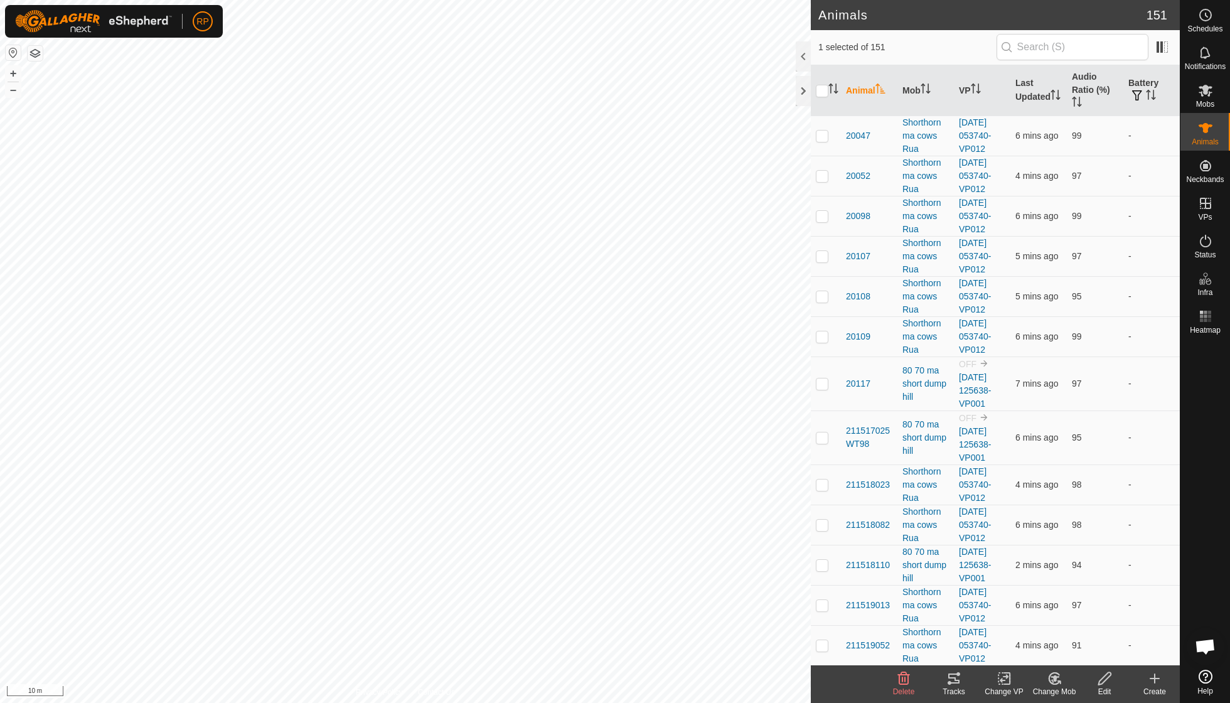
click at [1053, 682] on icon at bounding box center [1052, 681] width 3 height 4
click at [1071, 625] on link "Choose Mob..." at bounding box center [1092, 623] width 124 height 25
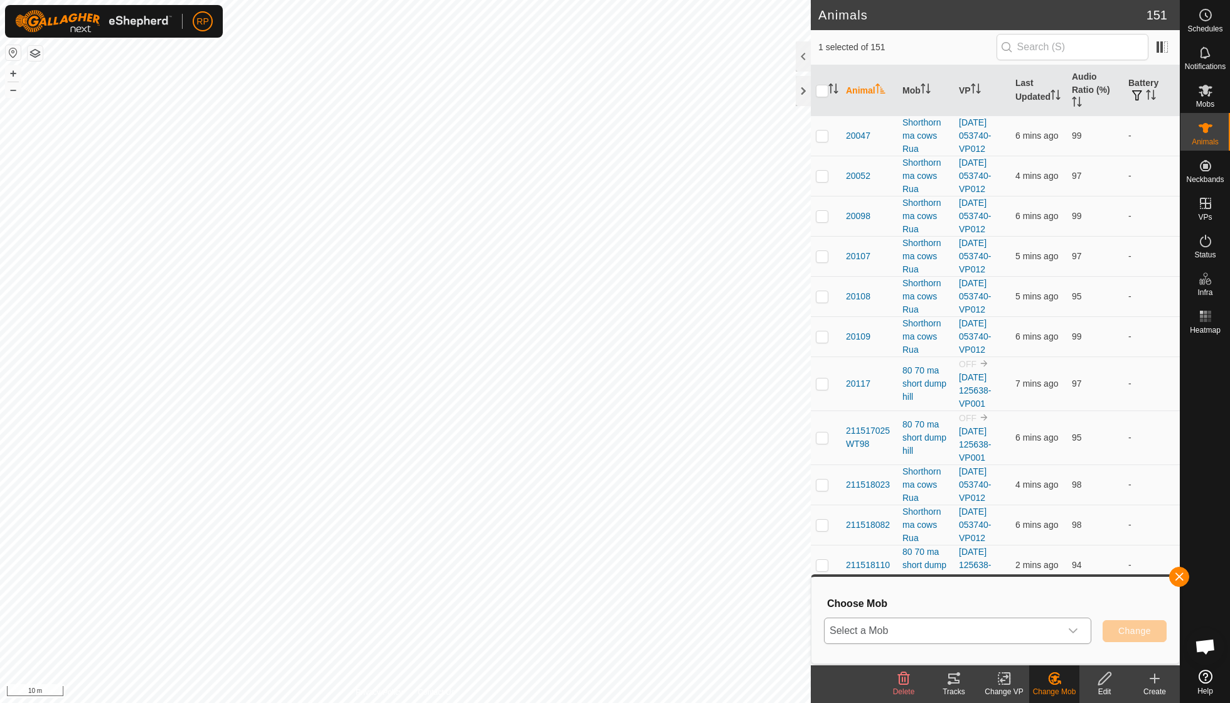
click at [1072, 624] on div "dropdown trigger" at bounding box center [1073, 630] width 25 height 25
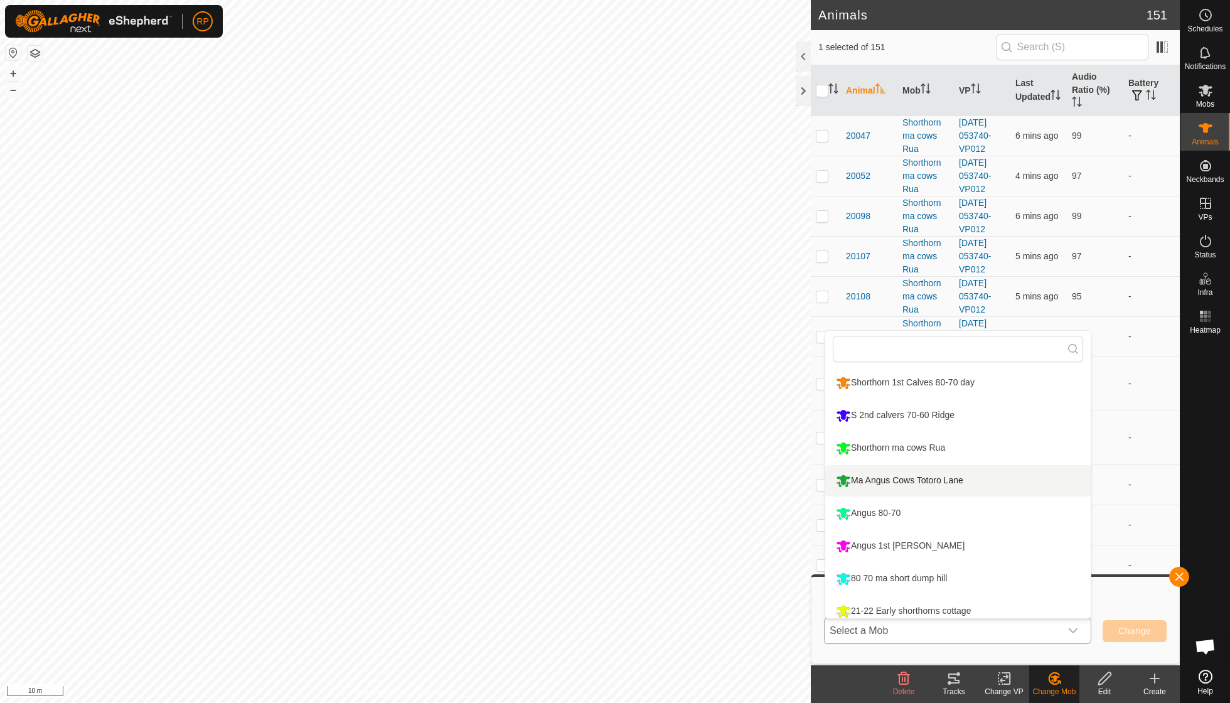
click at [948, 480] on li "Ma Angus Cows Totoro Lane" at bounding box center [957, 480] width 265 height 31
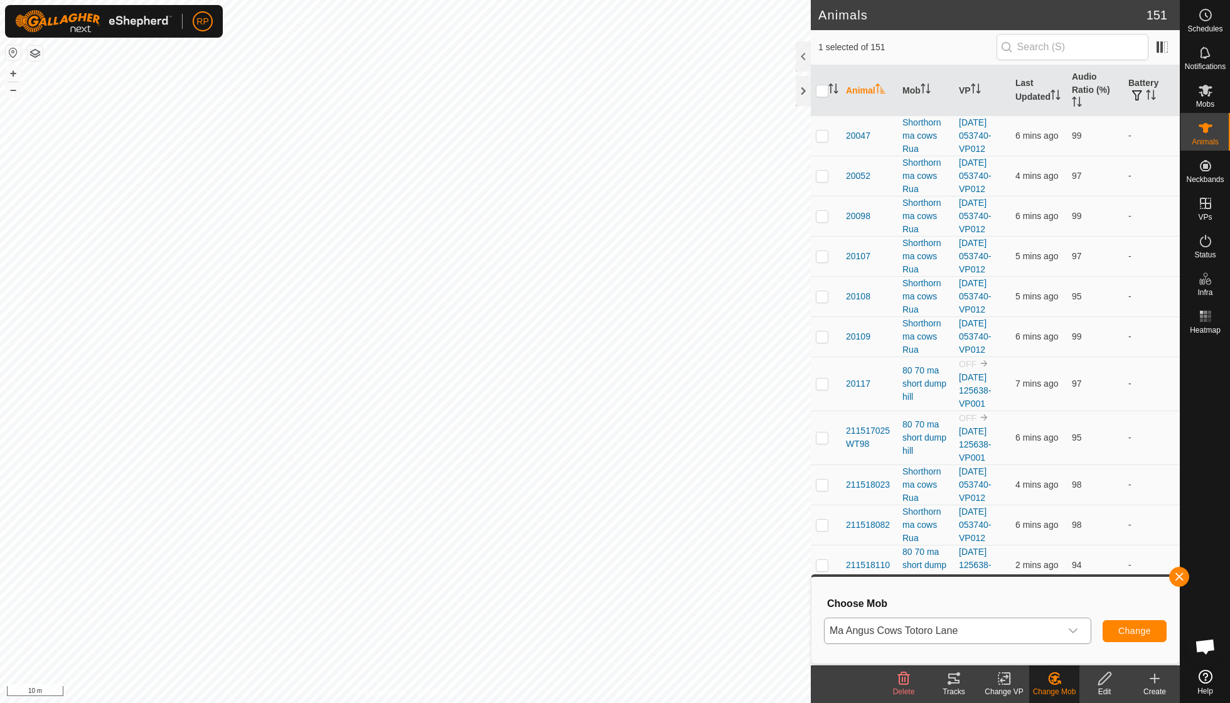
click at [1135, 631] on span "Change" at bounding box center [1134, 631] width 33 height 10
checkbox input "false"
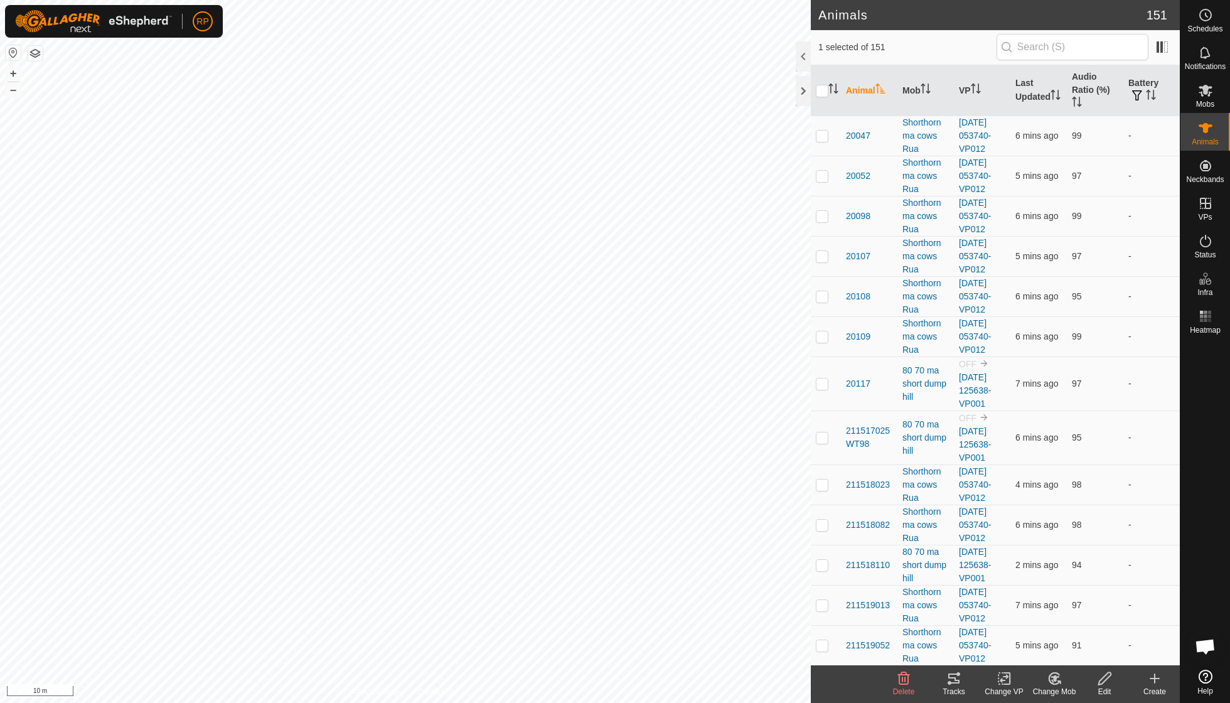
click at [1053, 678] on icon at bounding box center [1055, 678] width 9 height 6
click at [1073, 624] on link "Choose Mob..." at bounding box center [1092, 623] width 124 height 25
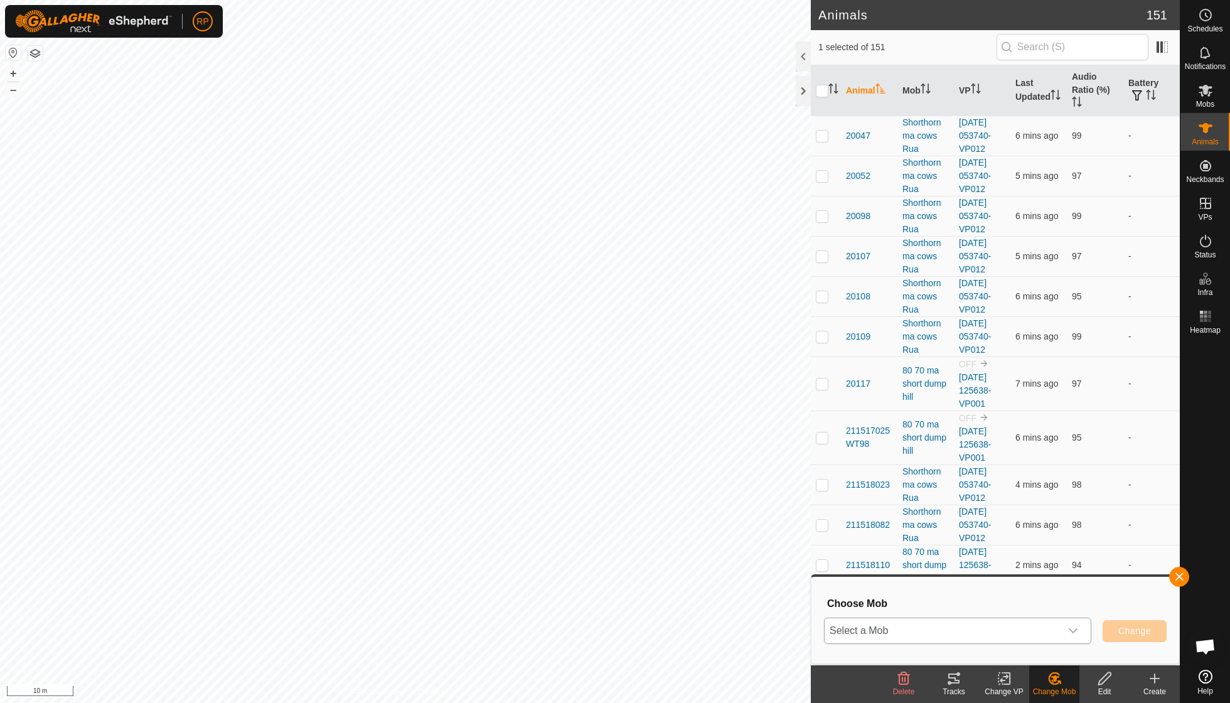
click at [1073, 628] on icon "dropdown trigger" at bounding box center [1073, 631] width 10 height 10
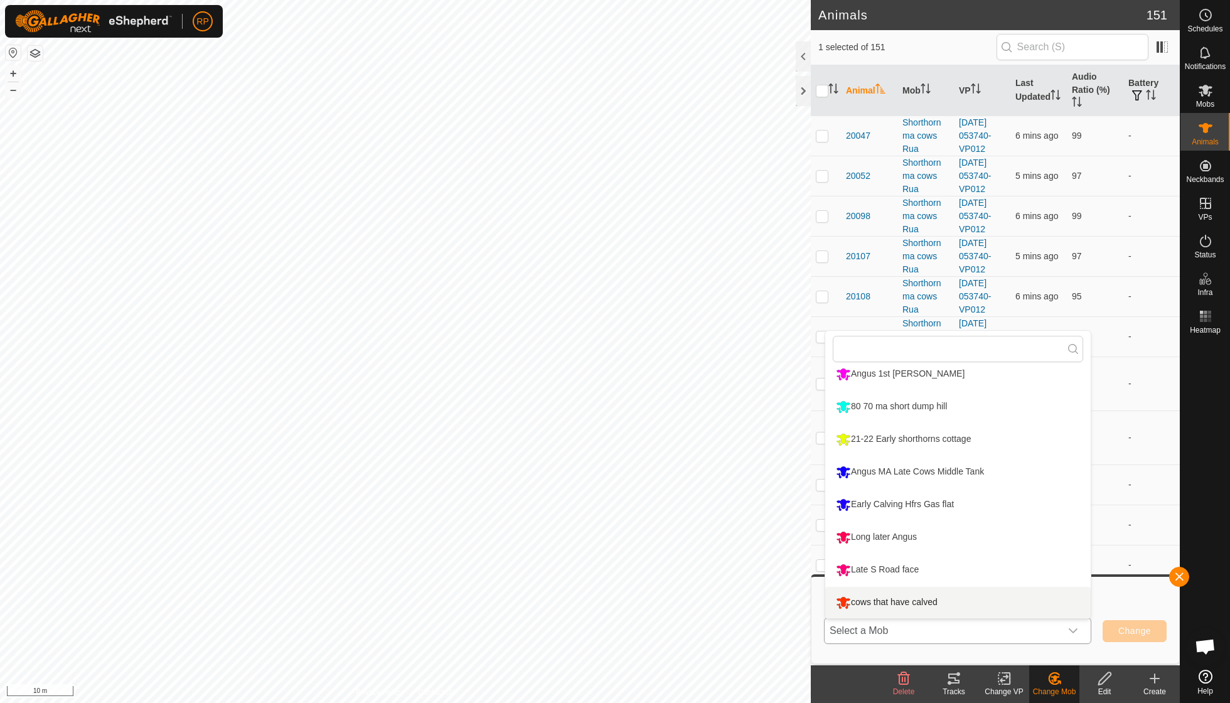
scroll to position [172, 0]
click at [947, 601] on li "cows that have calved" at bounding box center [957, 602] width 265 height 31
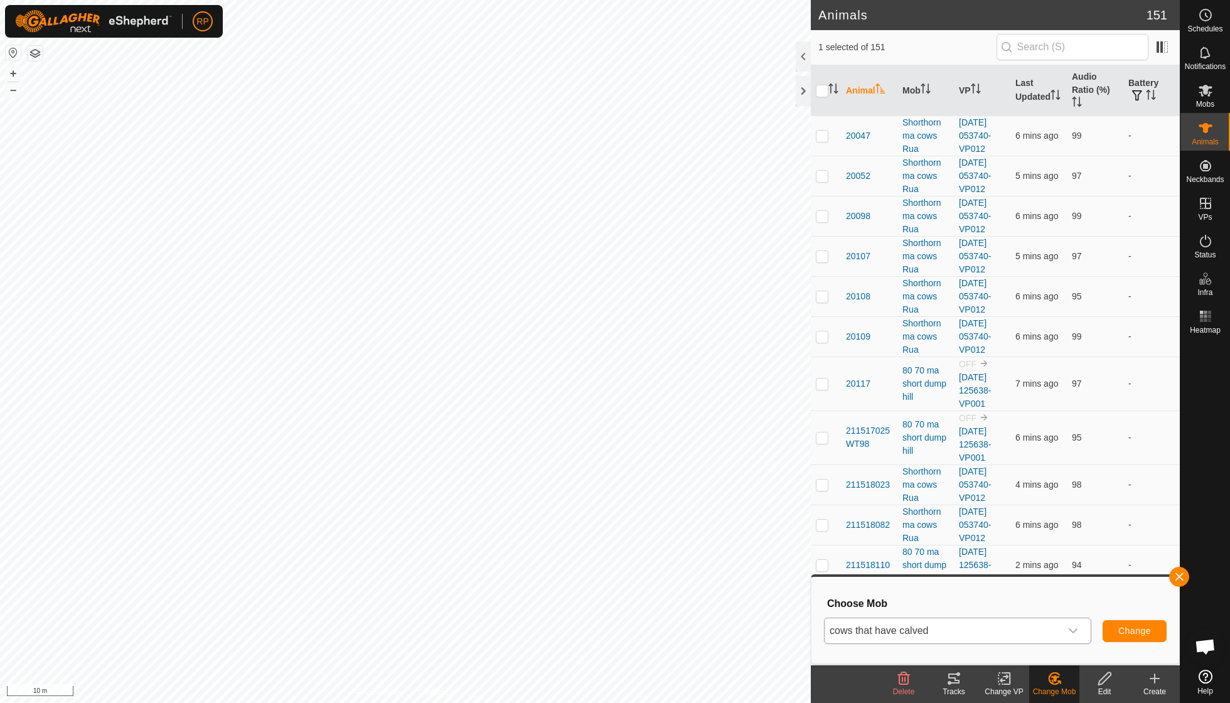
click at [1128, 626] on span "Change" at bounding box center [1134, 631] width 33 height 10
checkbox input "false"
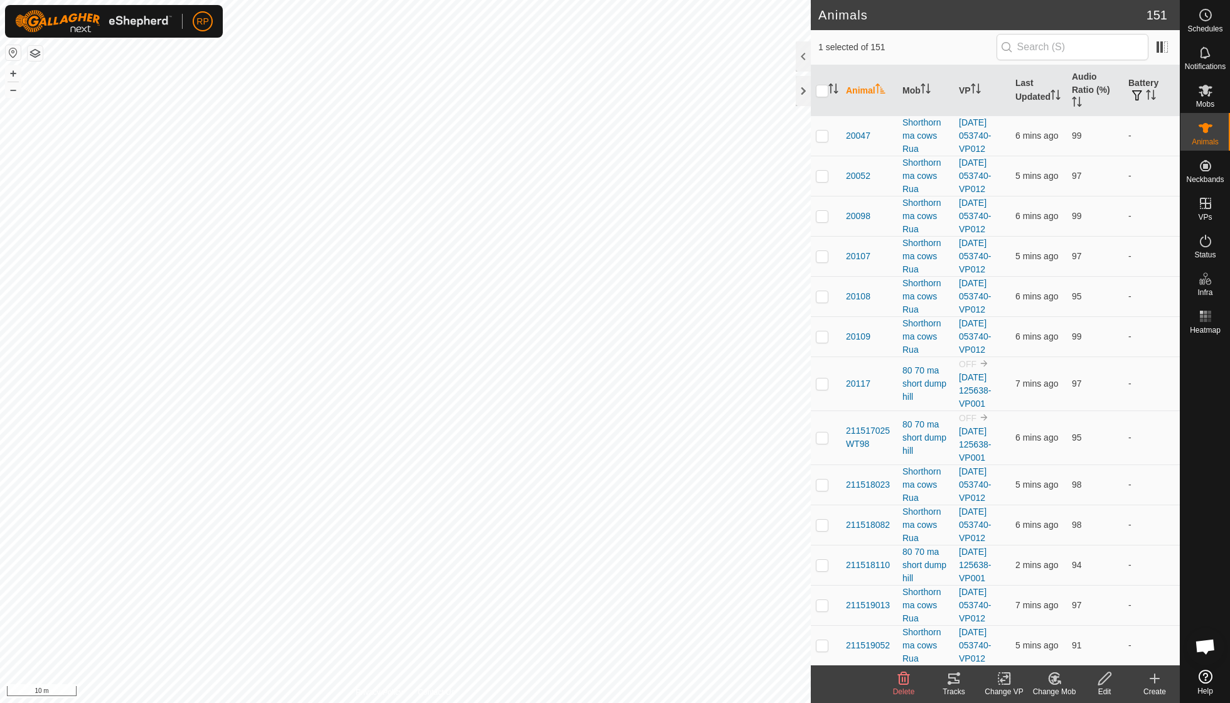
click at [1052, 678] on icon at bounding box center [1055, 678] width 16 height 15
click at [1080, 619] on link "Choose Mob..." at bounding box center [1092, 623] width 124 height 25
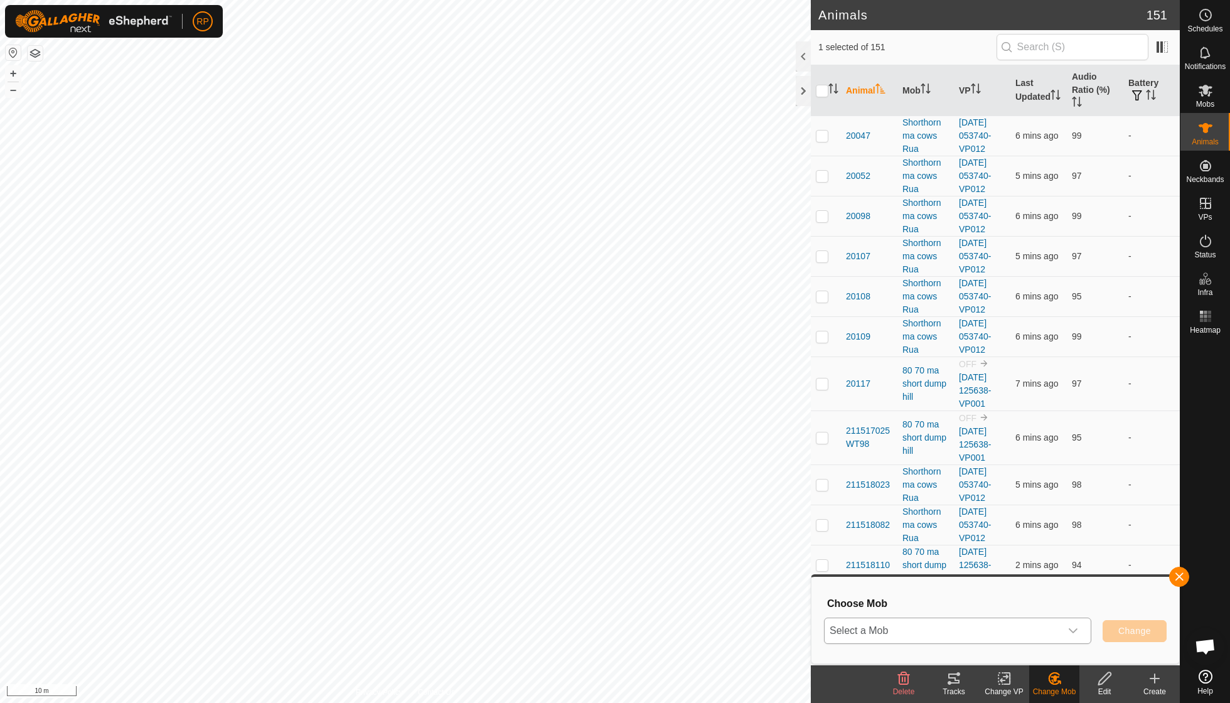
click at [1073, 625] on div "dropdown trigger" at bounding box center [1073, 630] width 25 height 25
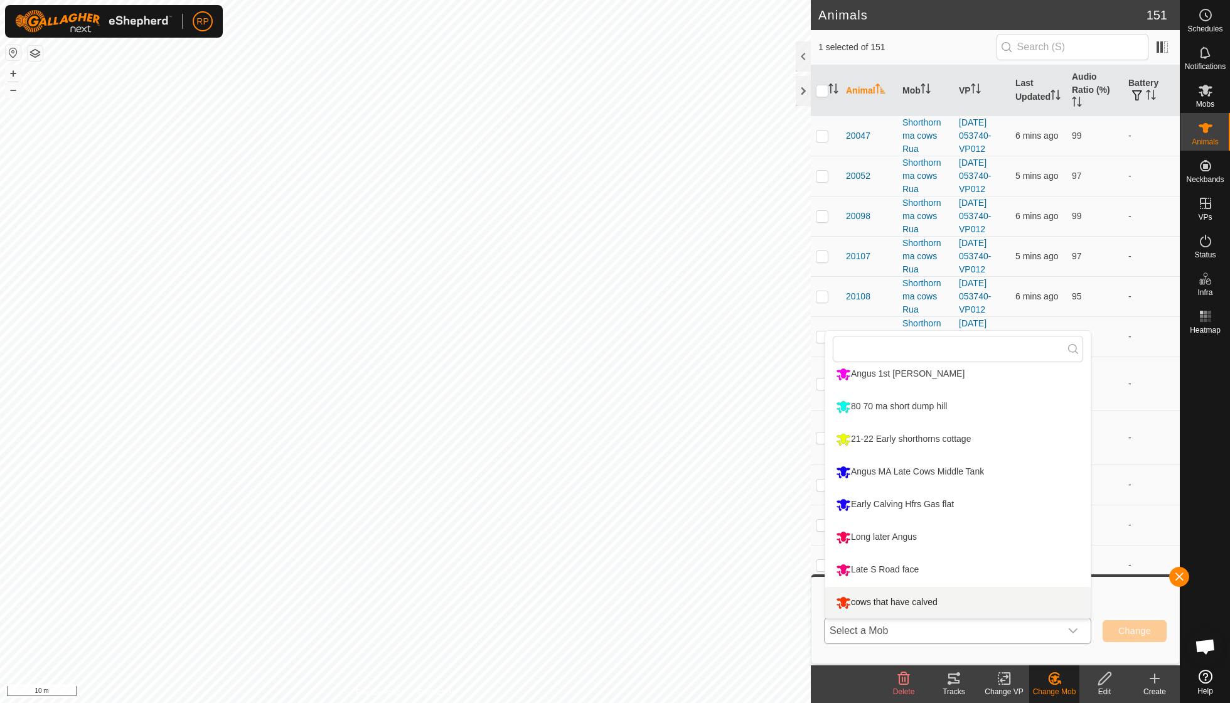
click at [936, 600] on li "cows that have calved" at bounding box center [957, 602] width 265 height 31
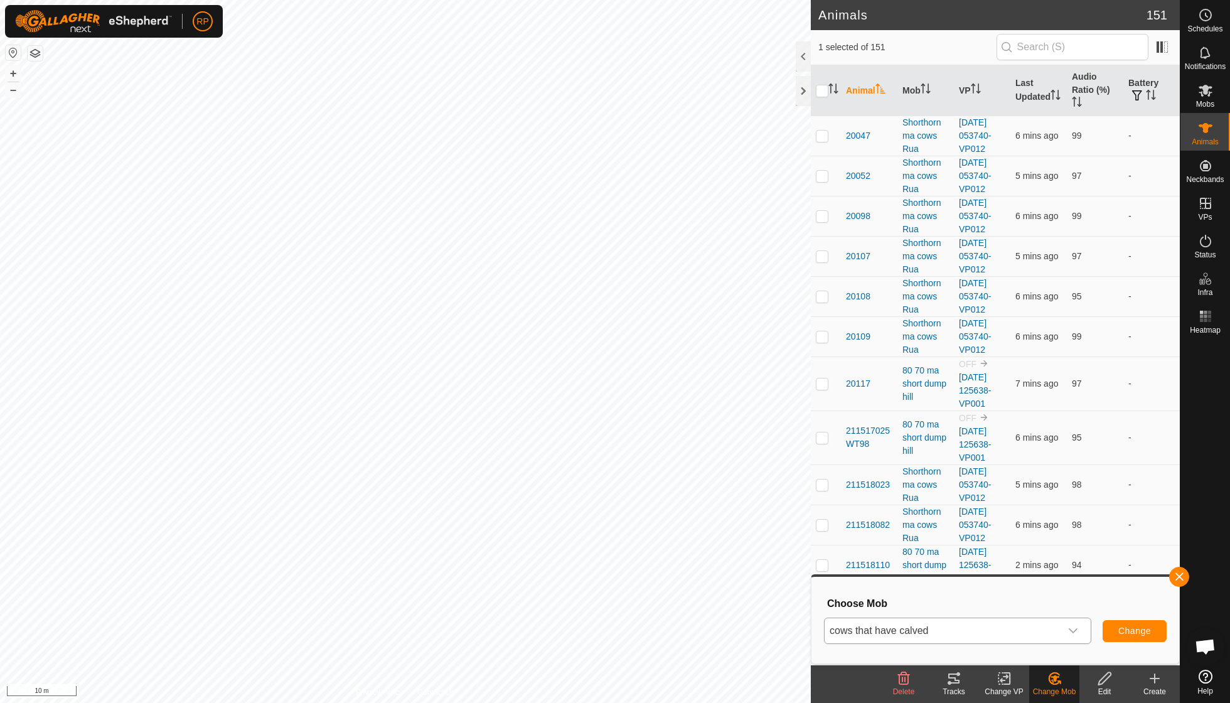
click at [1135, 625] on button "Change" at bounding box center [1135, 631] width 64 height 22
checkbox input "false"
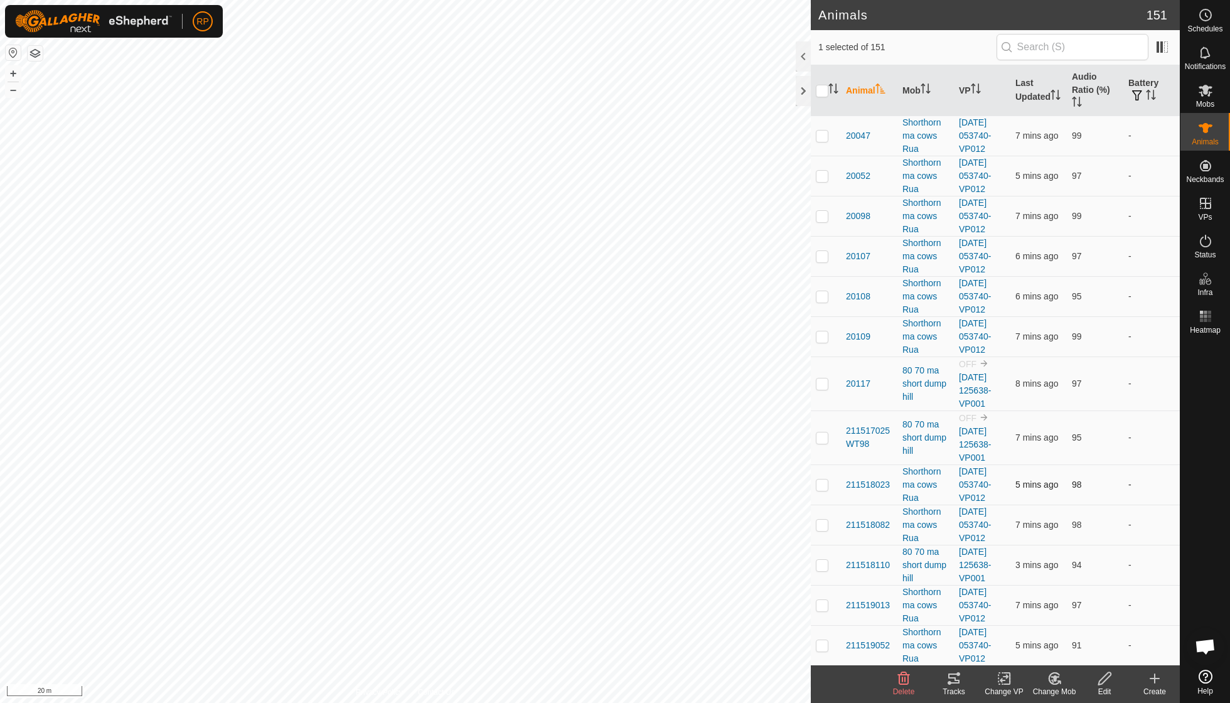
checkbox input "true"
click at [952, 679] on icon at bounding box center [953, 678] width 15 height 15
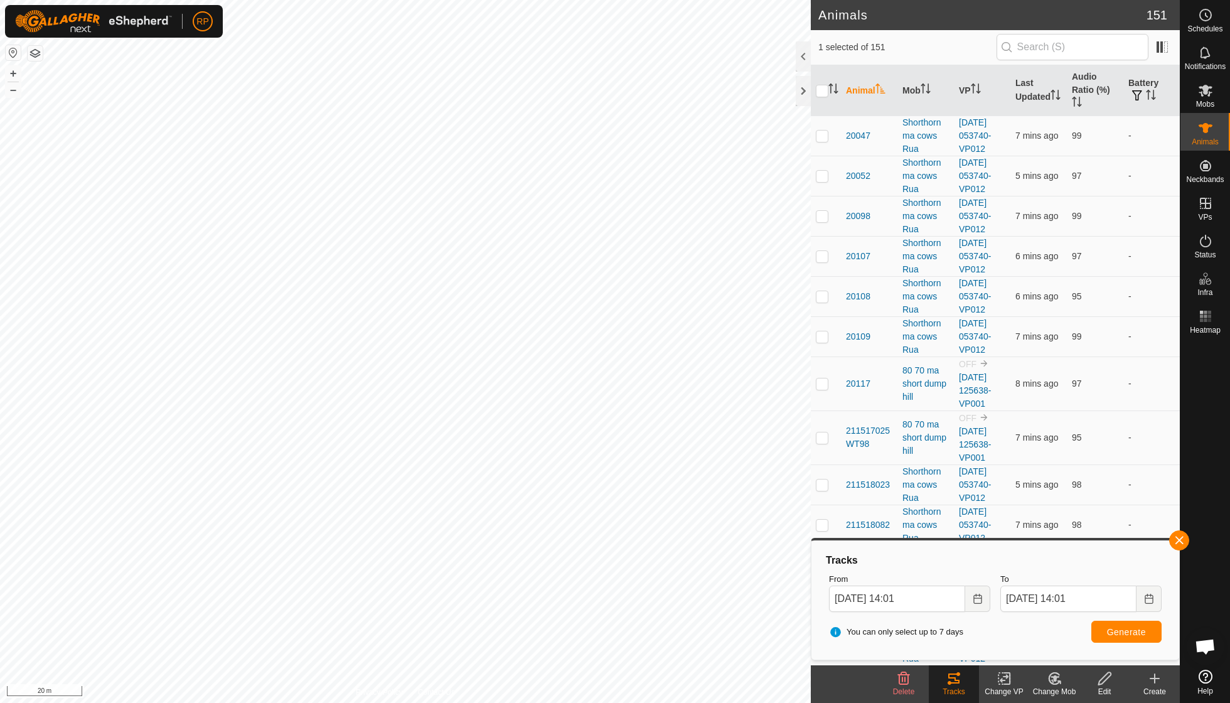
checkbox input "true"
checkbox input "false"
click at [953, 673] on icon at bounding box center [953, 678] width 11 height 10
checkbox input "false"
checkbox input "true"
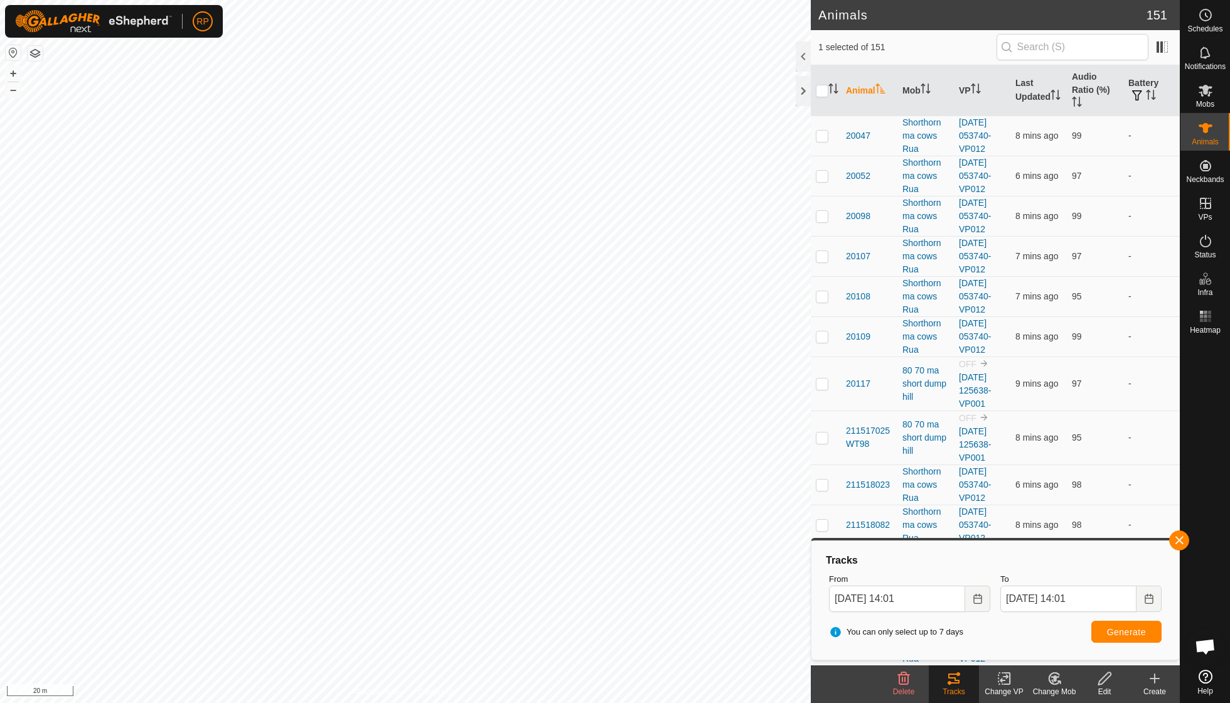
click at [1115, 630] on span "Generate" at bounding box center [1126, 632] width 39 height 10
